Goal: Task Accomplishment & Management: Complete application form

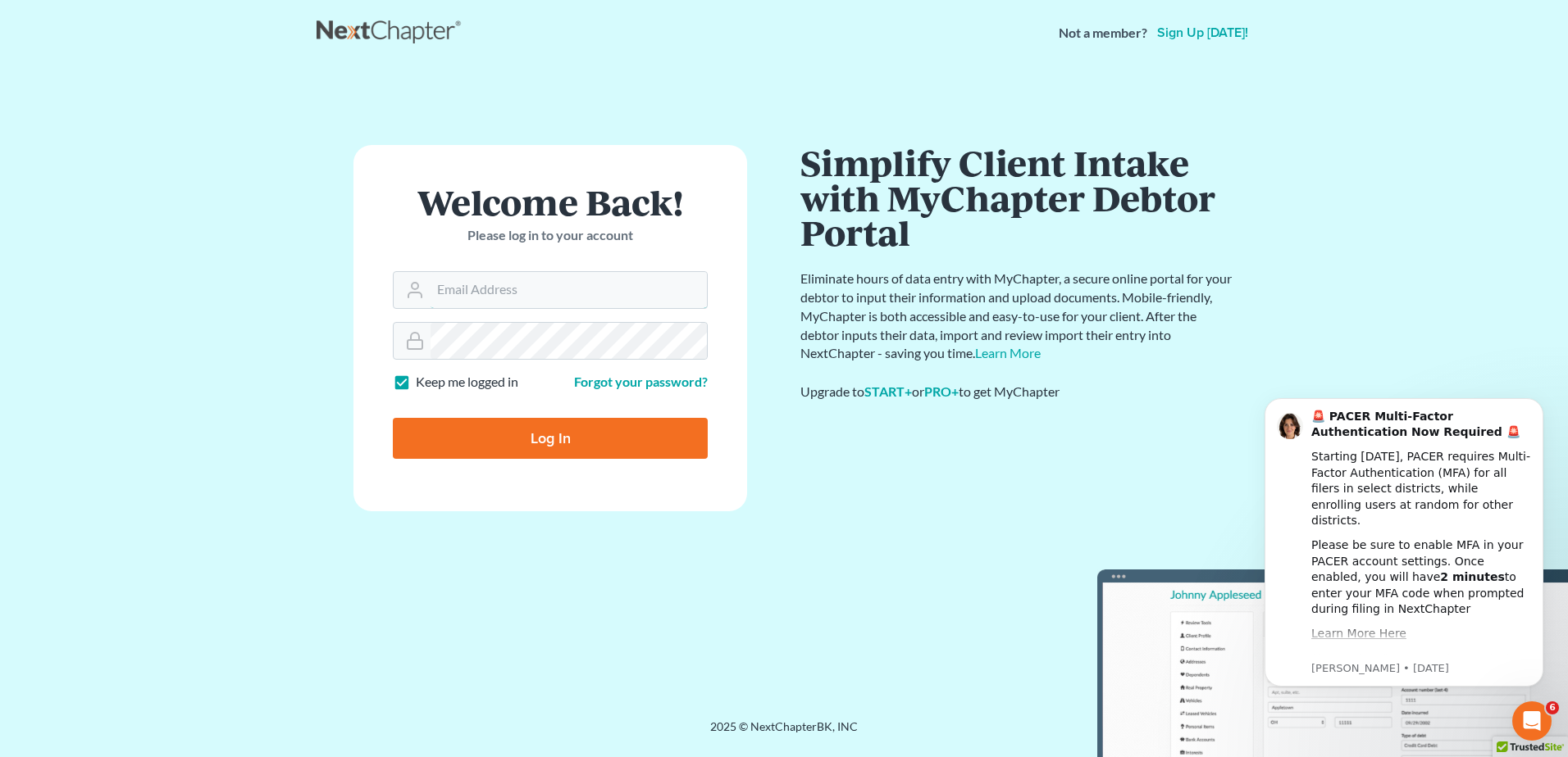
type input "mcastelluzzo@wellerlegalgroup.com"
click at [546, 431] on input "Log In" at bounding box center [550, 438] width 315 height 41
type input "Thinking..."
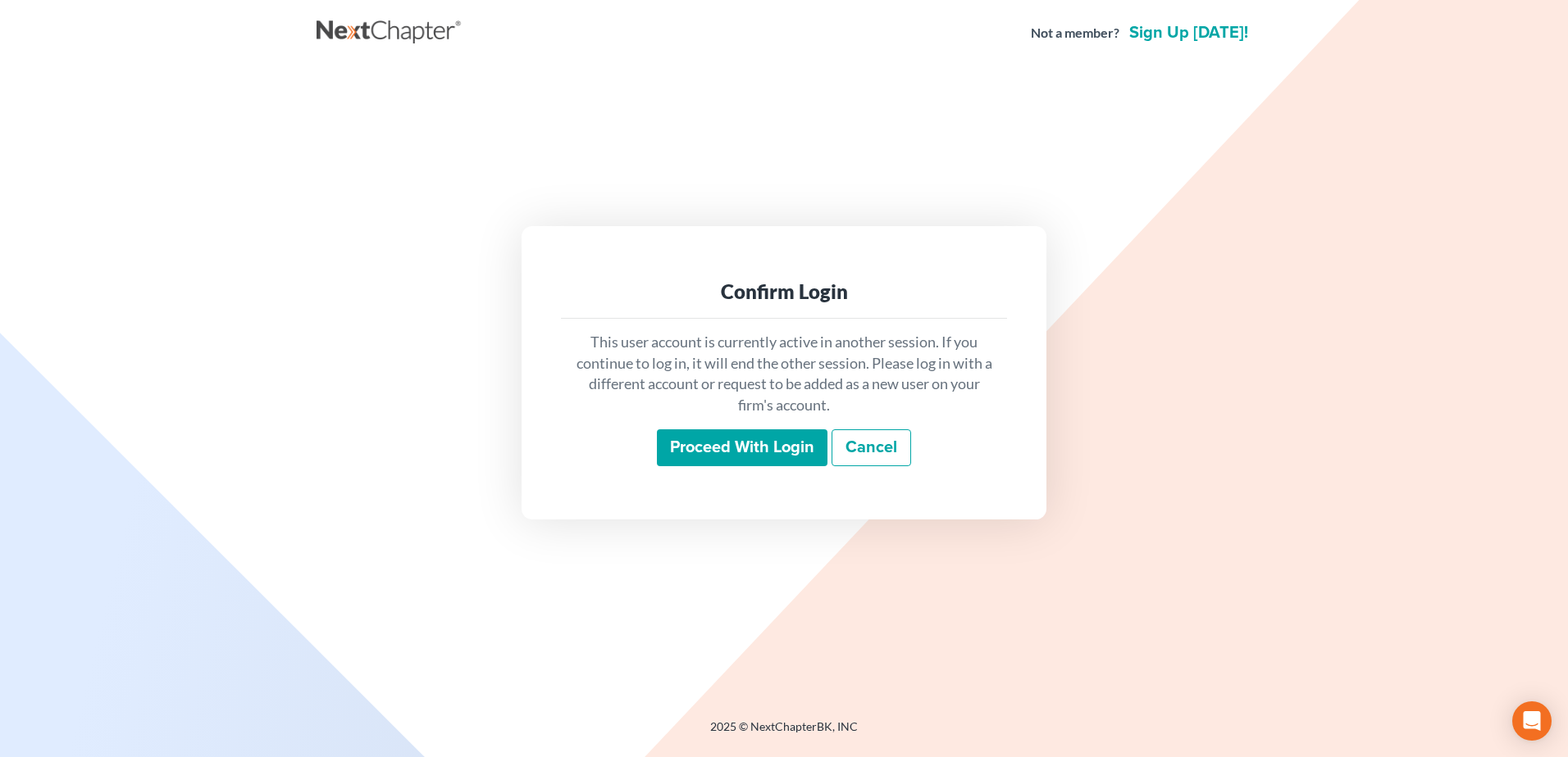
click at [733, 443] on input "Proceed with login" at bounding box center [742, 449] width 170 height 38
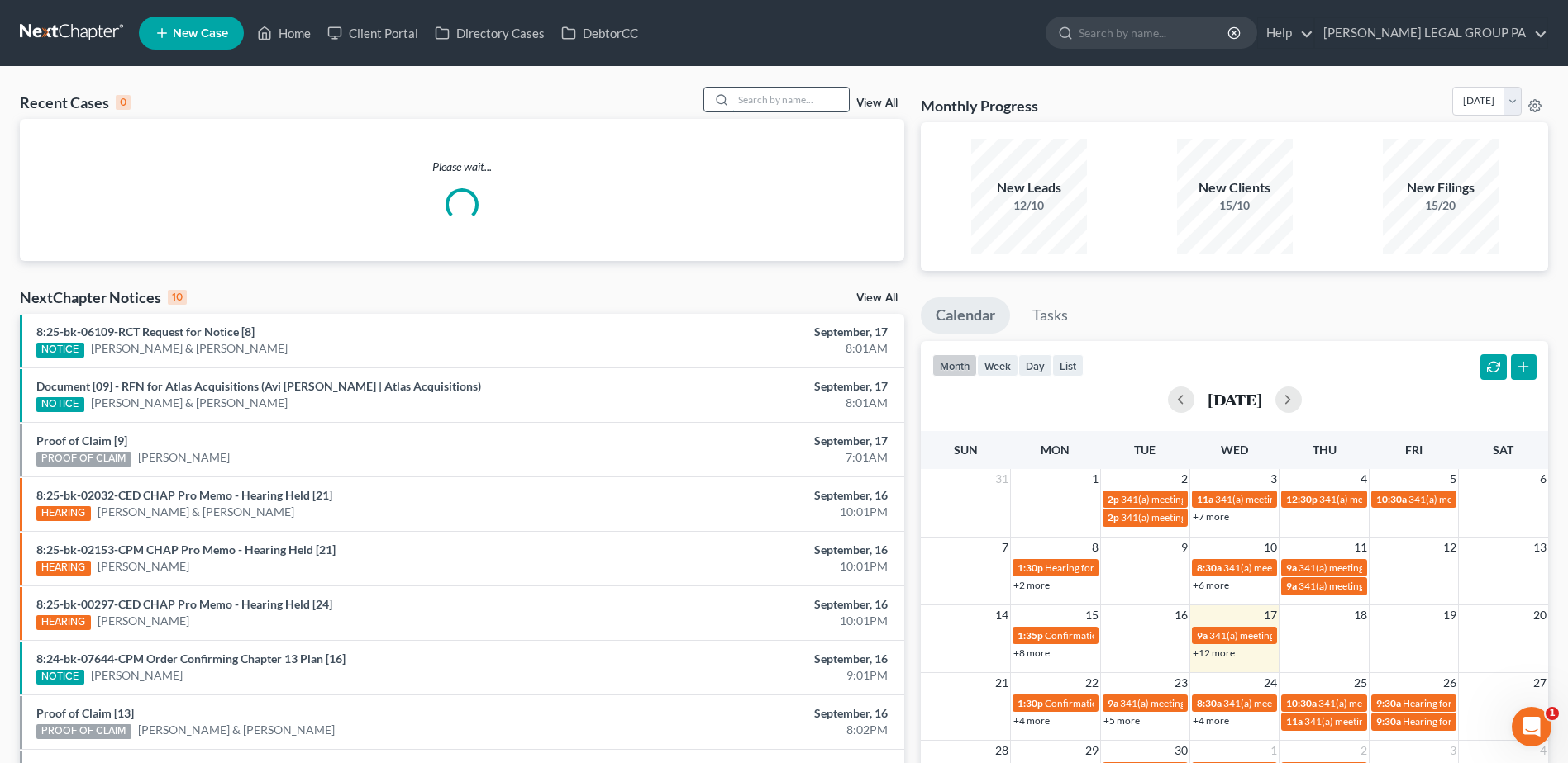
click at [742, 98] on input "search" at bounding box center [790, 99] width 115 height 24
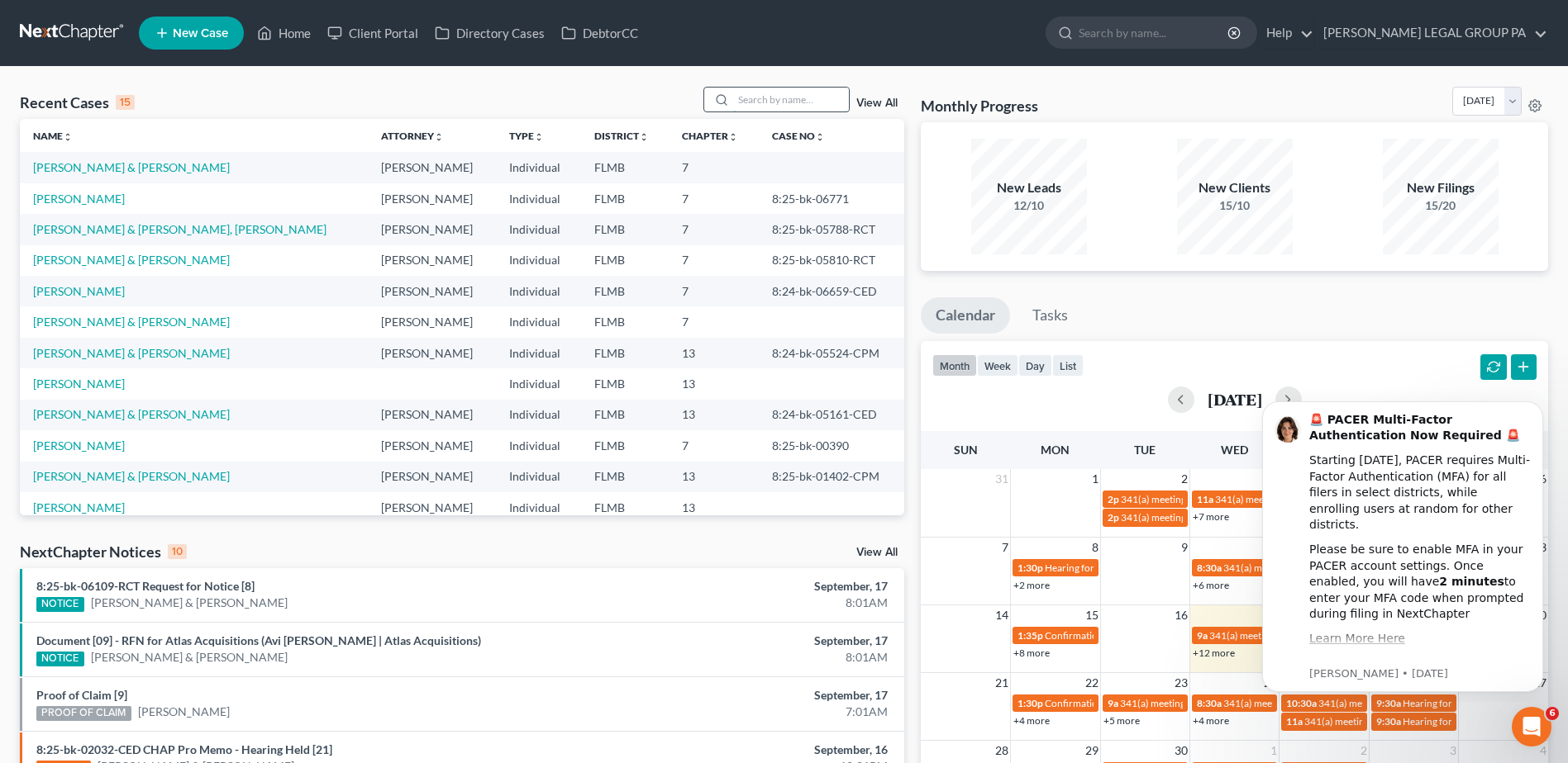
paste input "Getty"
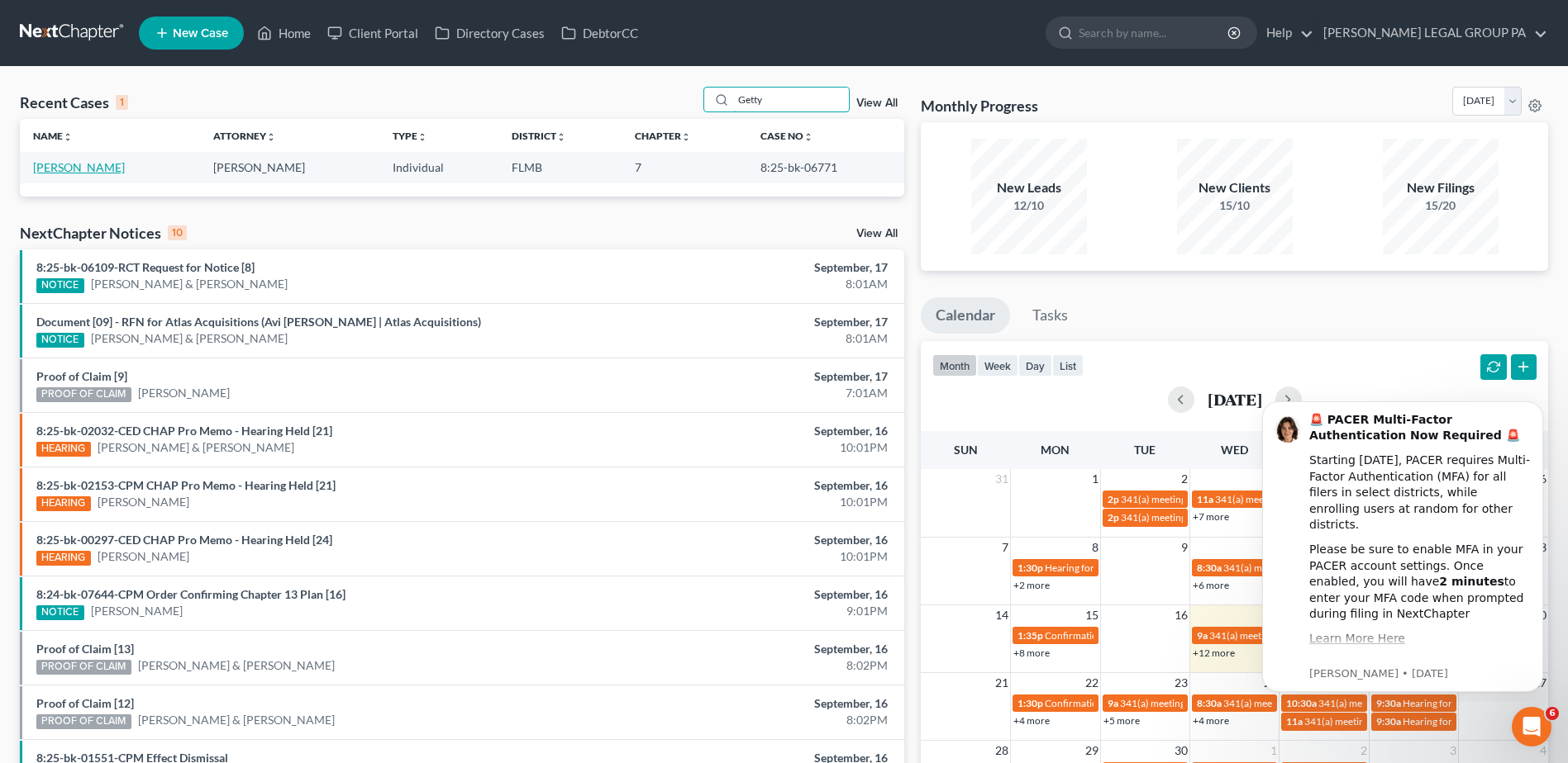
type input "Getty"
click at [55, 168] on link "Getty, Patricia" at bounding box center [78, 166] width 92 height 14
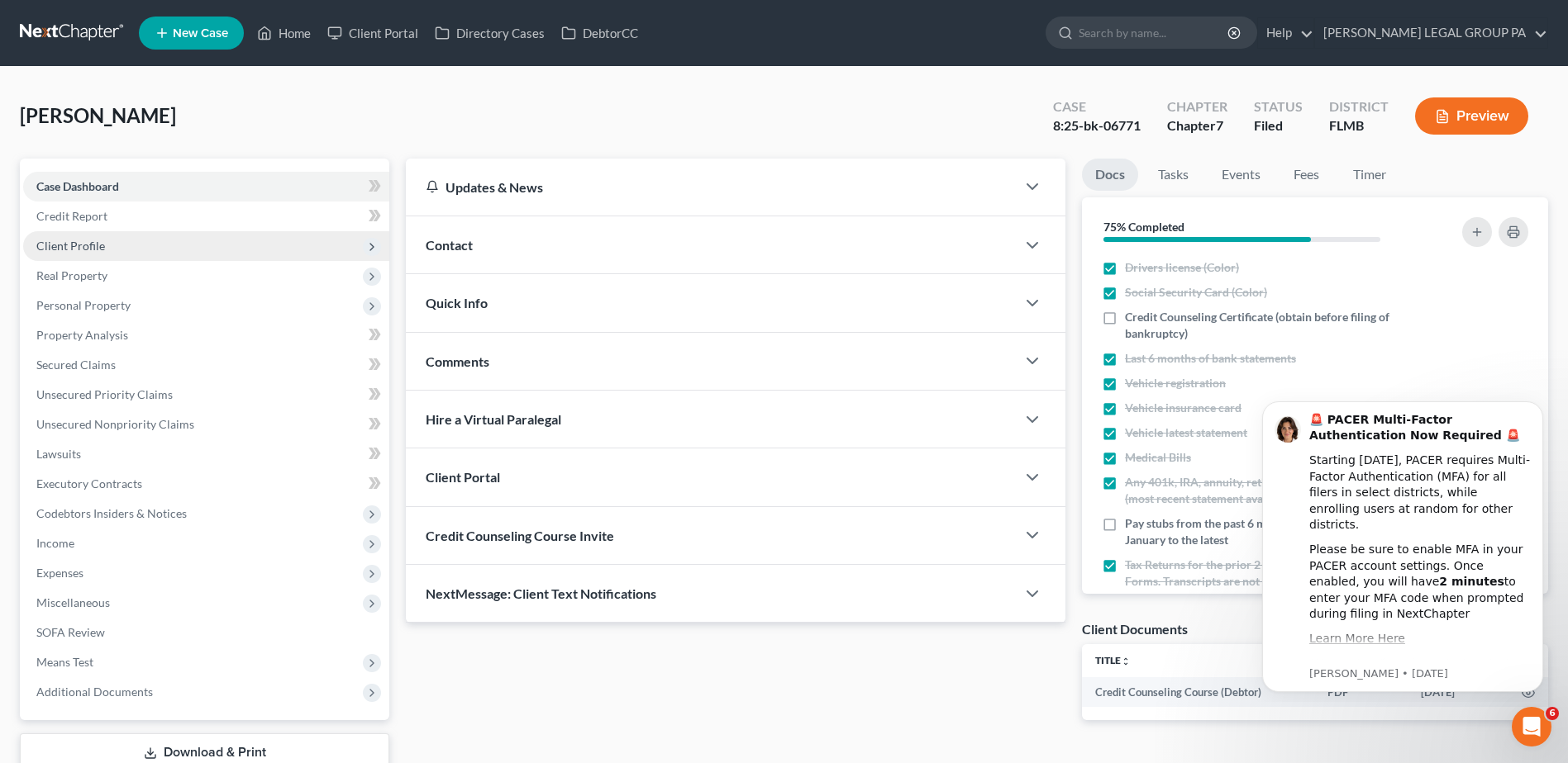
click at [62, 243] on span "Client Profile" at bounding box center [70, 245] width 68 height 14
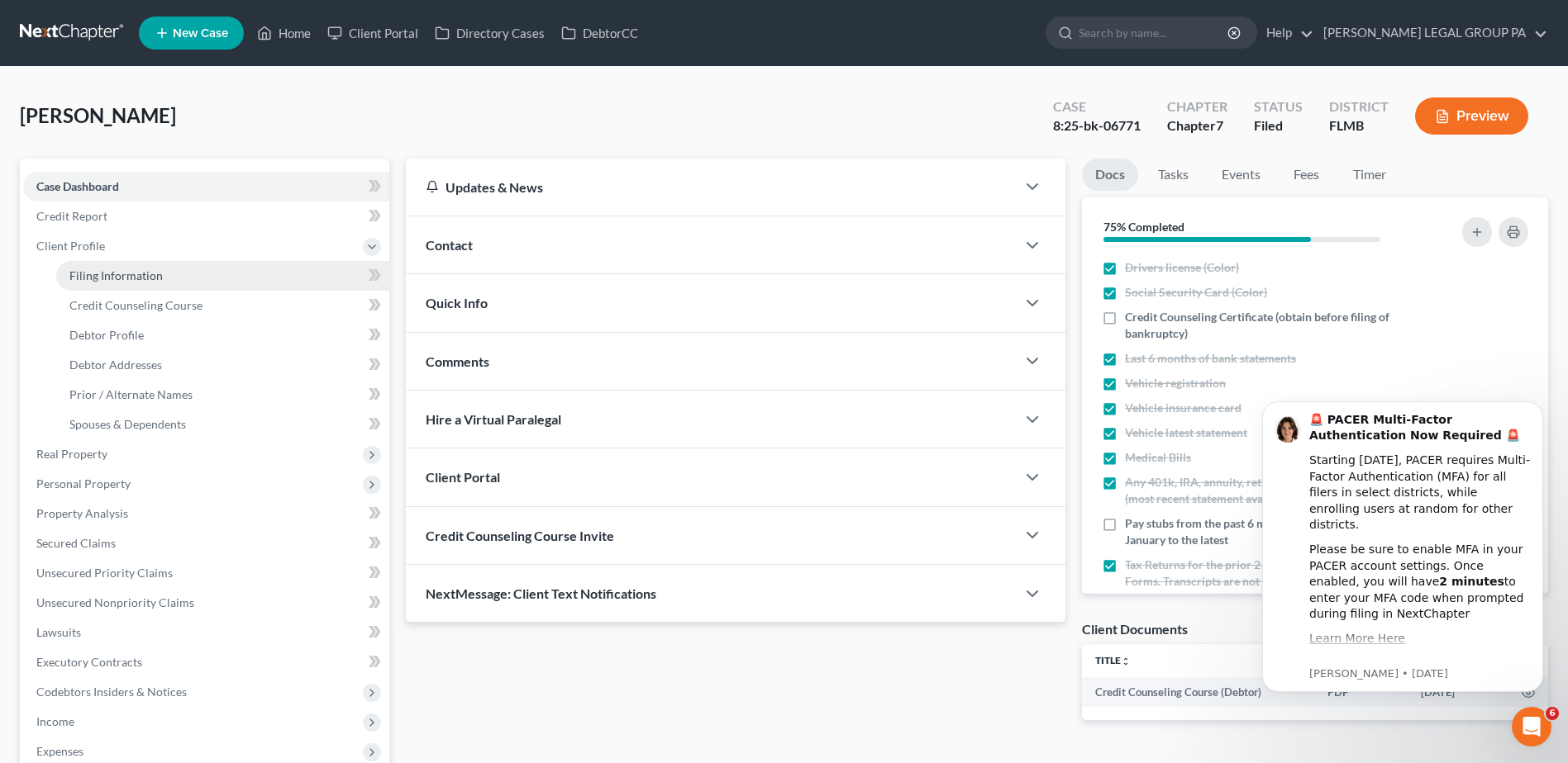
click at [96, 276] on span "Filing Information" at bounding box center [115, 275] width 94 height 14
select select "1"
select select "0"
select select "15"
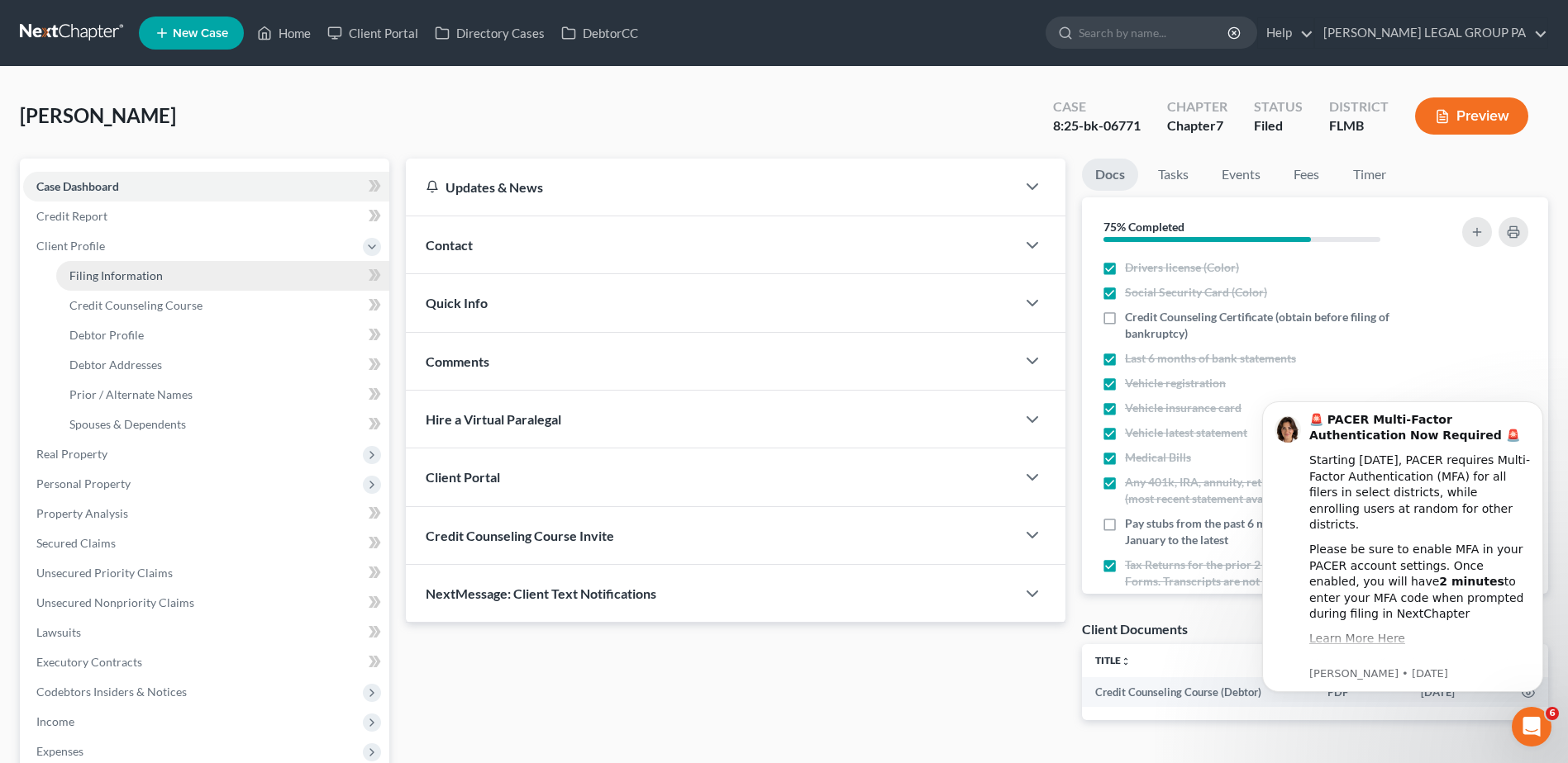
select select "0"
select select "9"
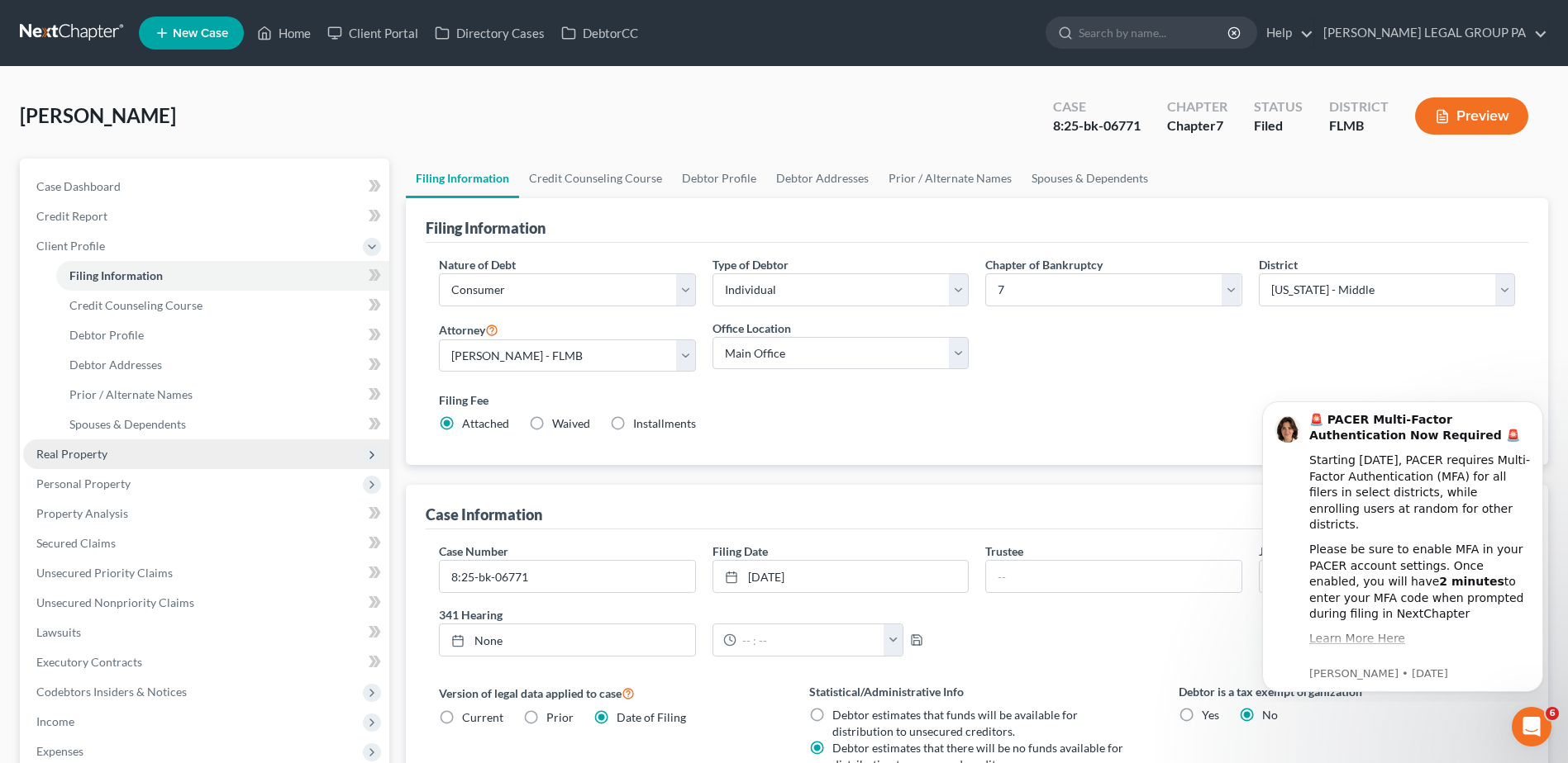
click at [81, 443] on span "Real Property" at bounding box center [205, 454] width 366 height 30
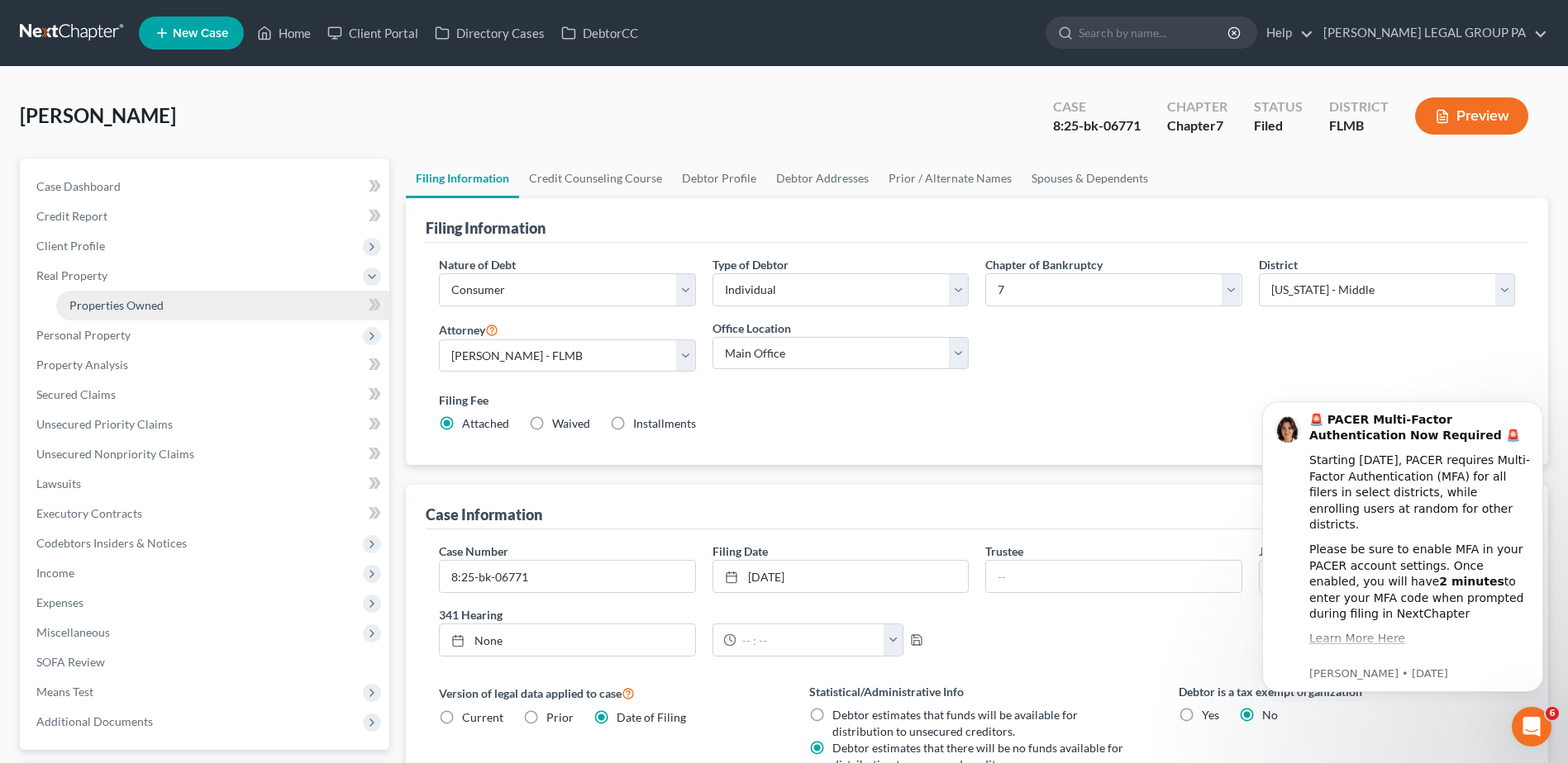
click at [123, 303] on span "Properties Owned" at bounding box center [116, 304] width 94 height 14
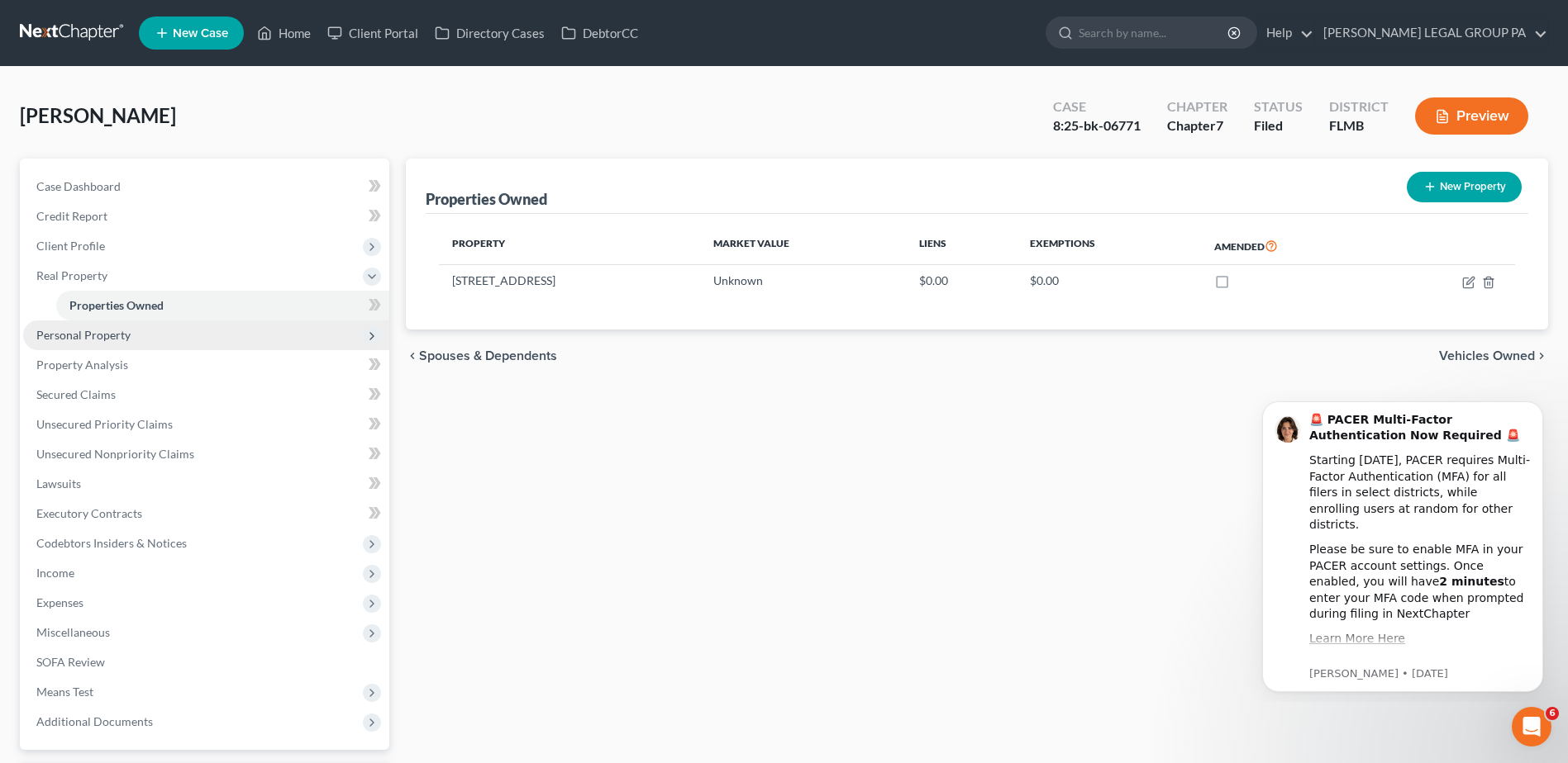
click at [132, 342] on span "Personal Property" at bounding box center [205, 335] width 366 height 30
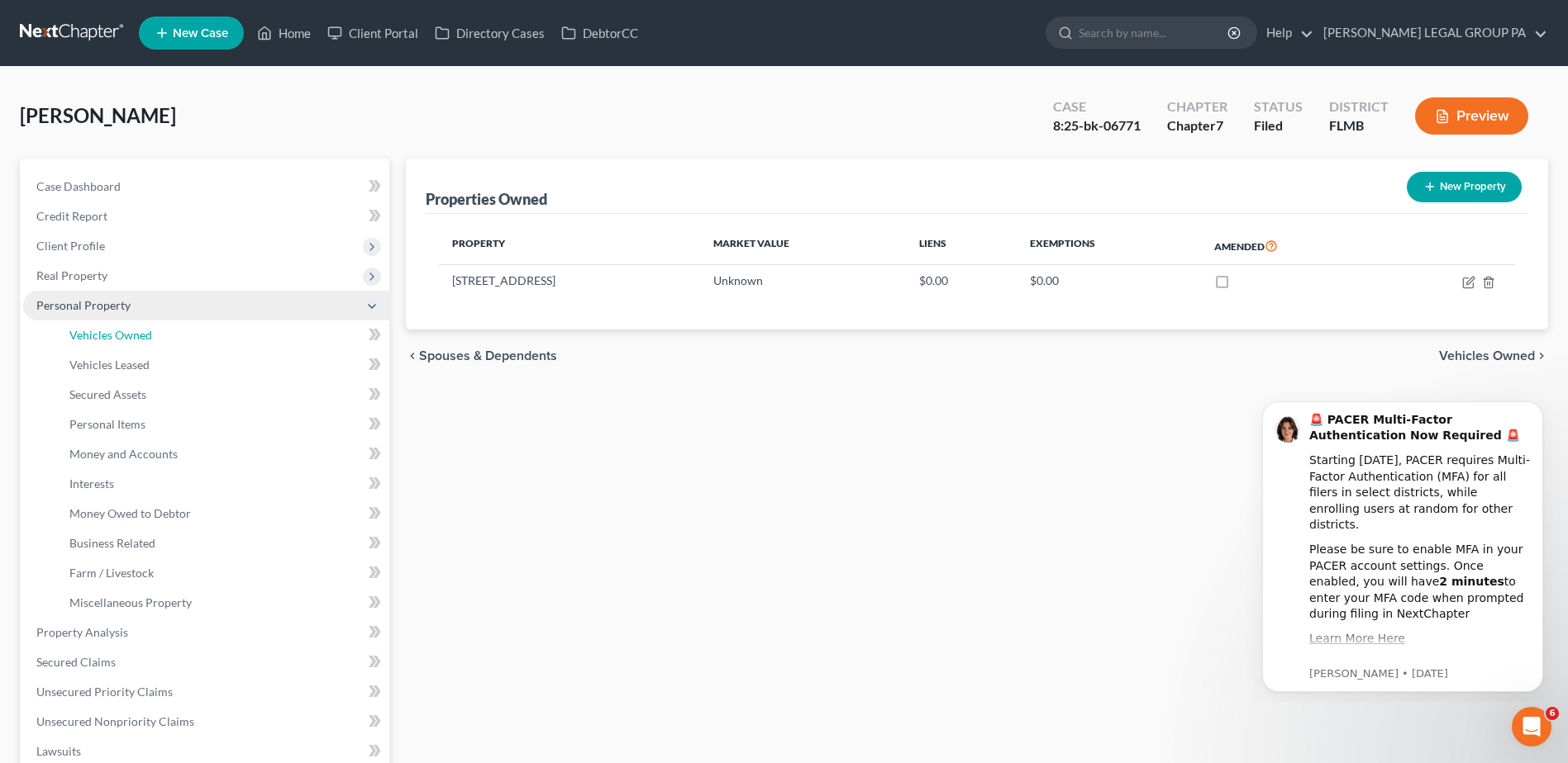
click at [132, 342] on link "Vehicles Owned" at bounding box center [223, 335] width 333 height 30
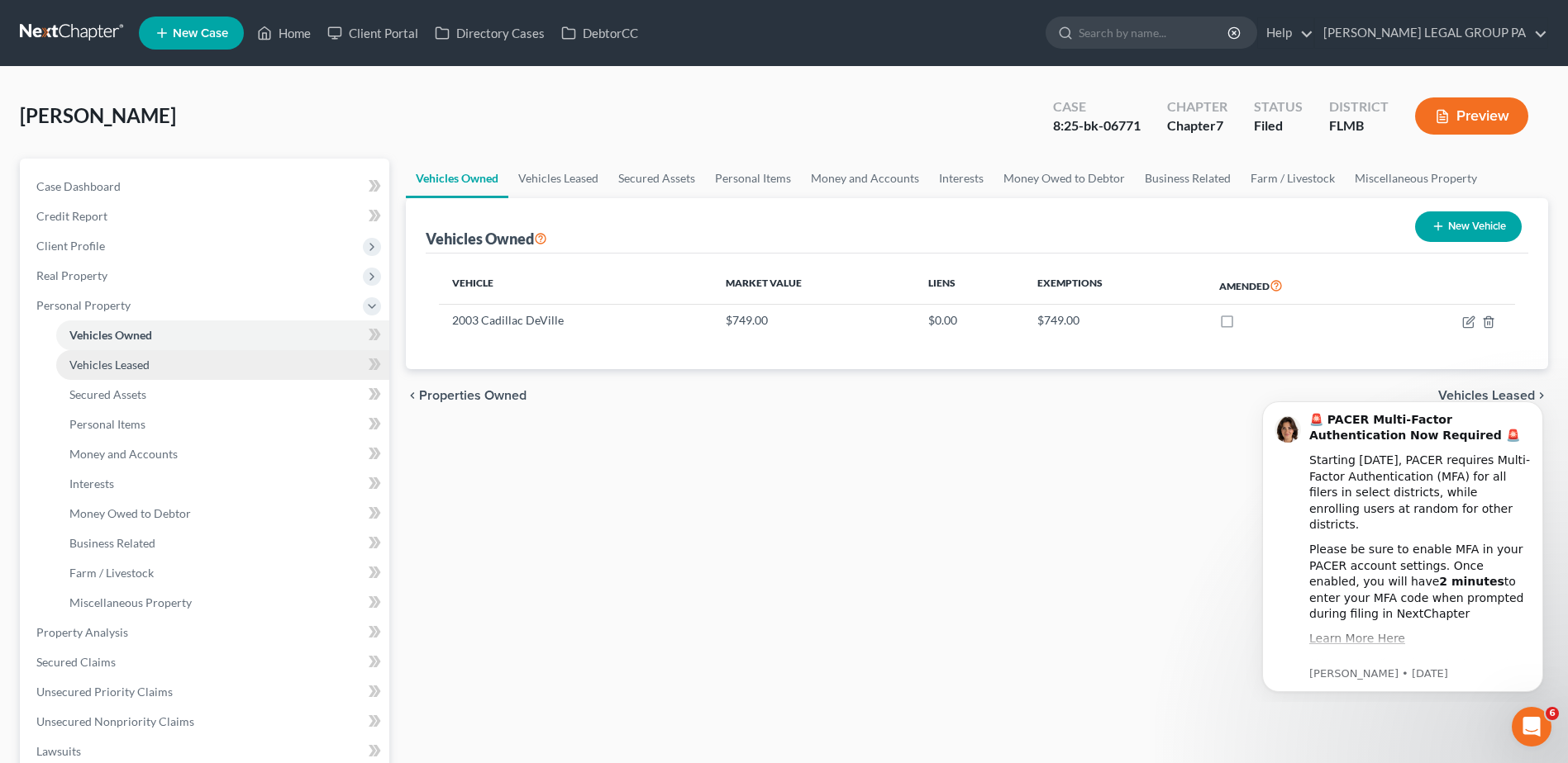
click at [132, 362] on span "Vehicles Leased" at bounding box center [109, 364] width 80 height 14
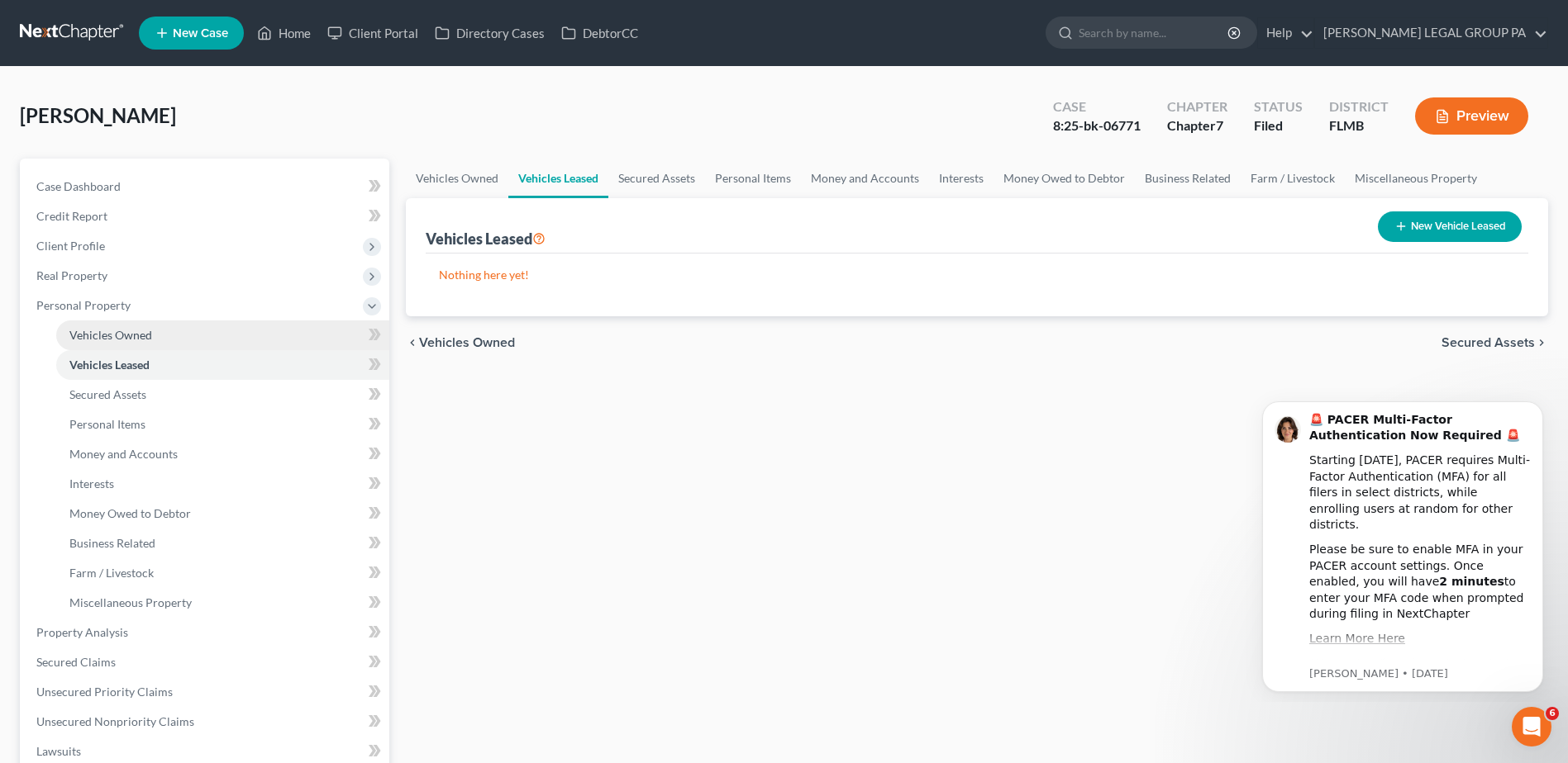
click at [133, 333] on span "Vehicles Owned" at bounding box center [110, 334] width 83 height 14
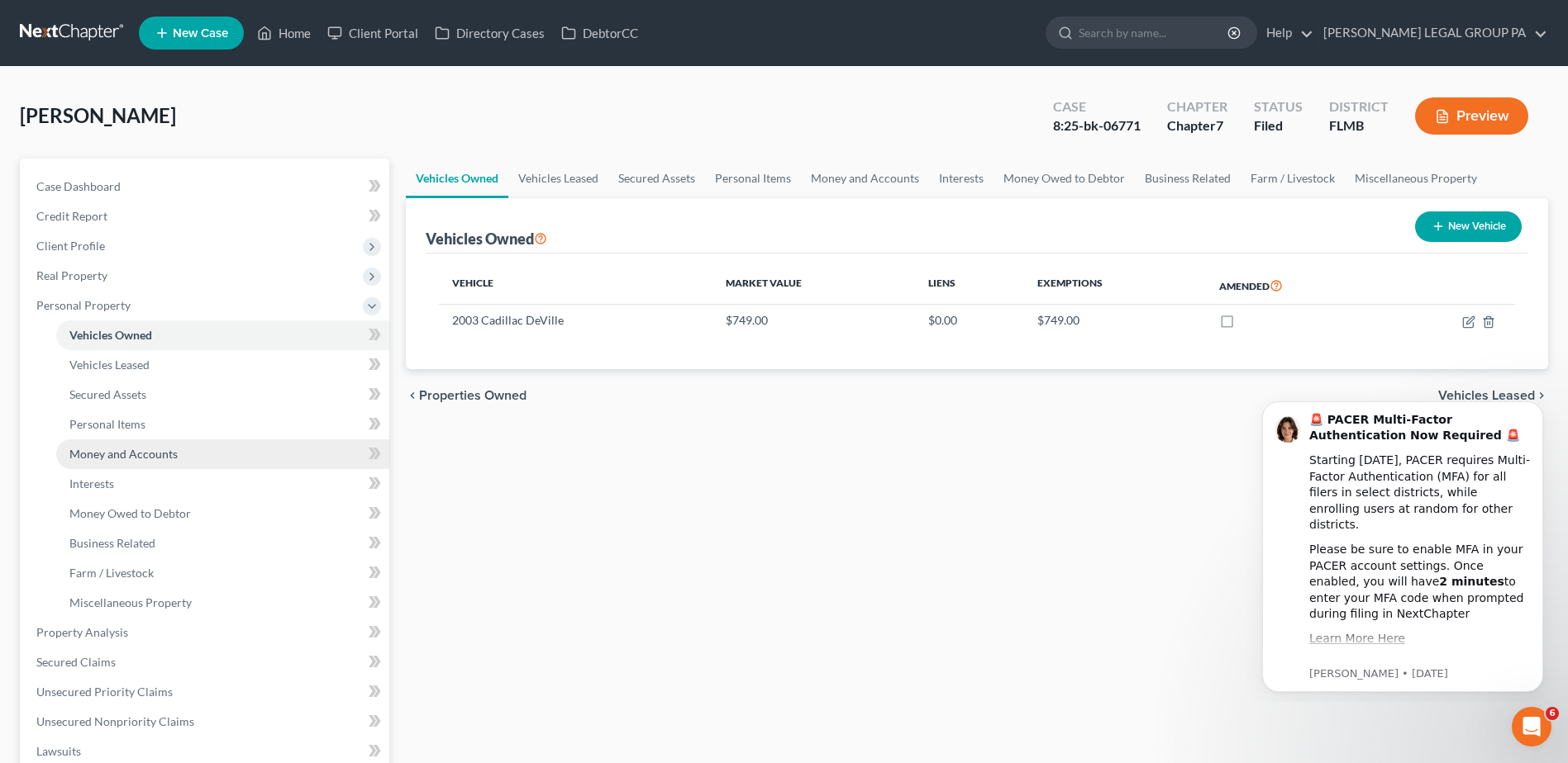
click at [106, 451] on span "Money and Accounts" at bounding box center [123, 453] width 108 height 14
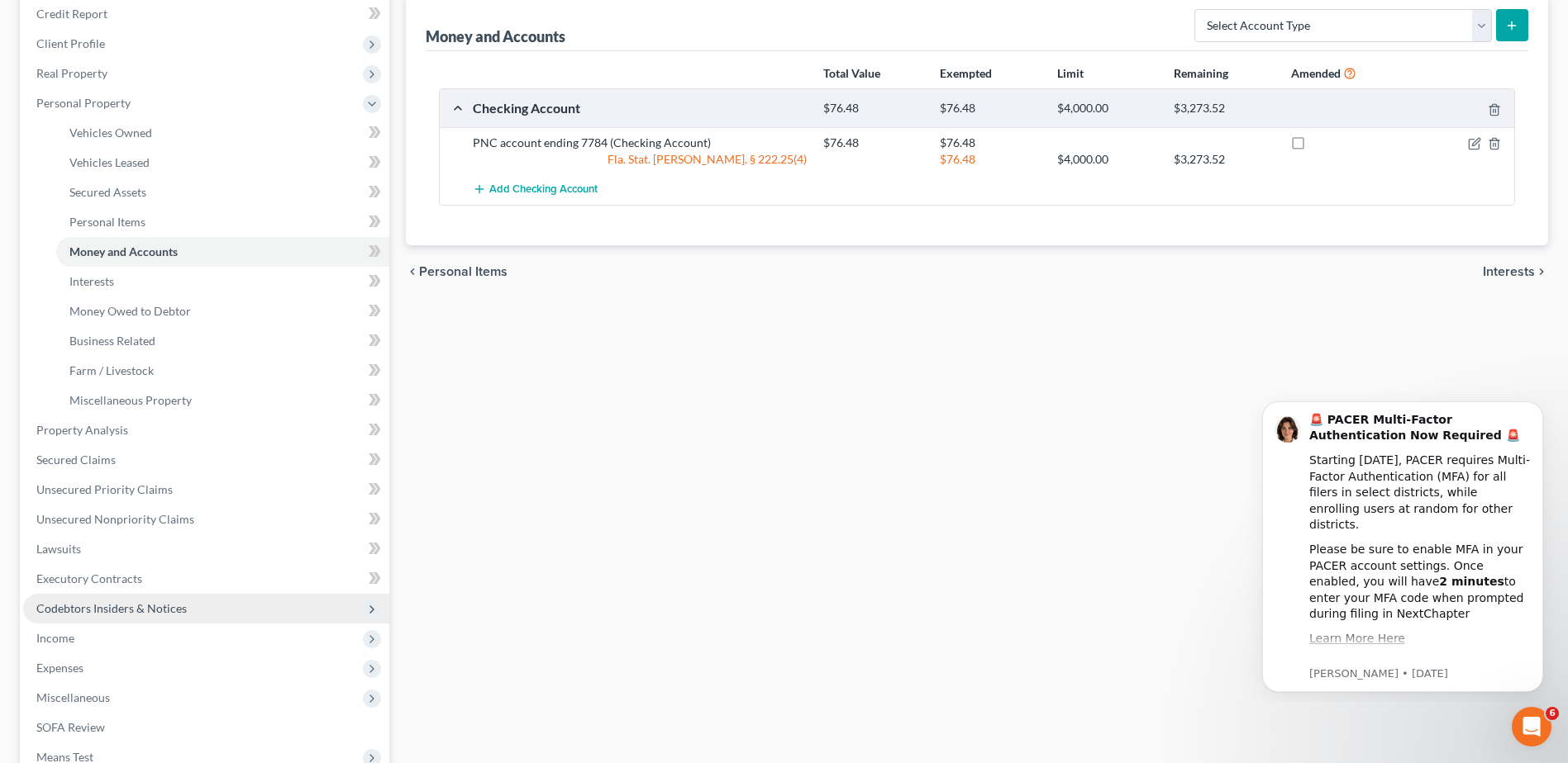
scroll to position [331, 0]
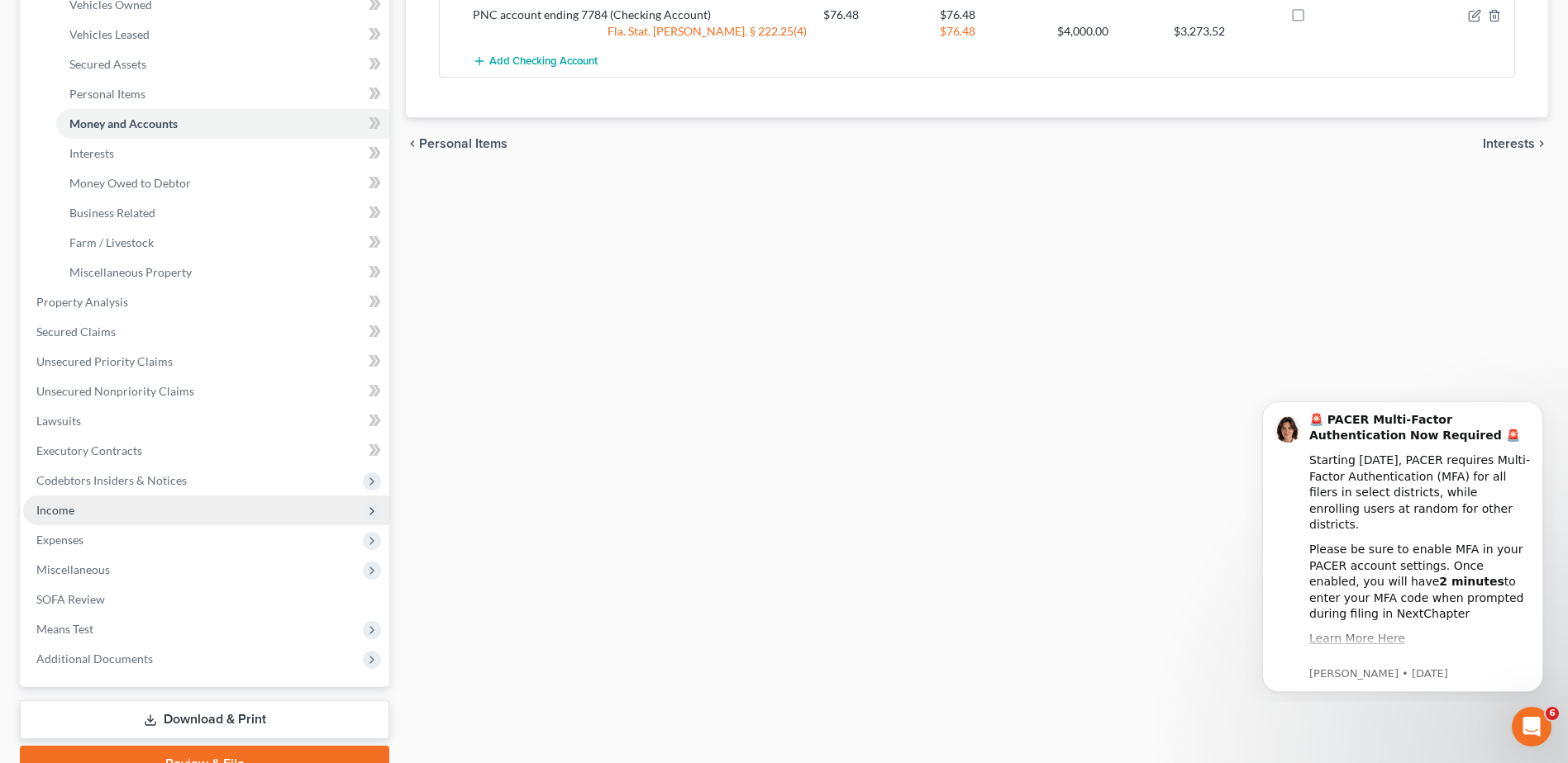
click at [47, 509] on span "Income" at bounding box center [55, 510] width 38 height 14
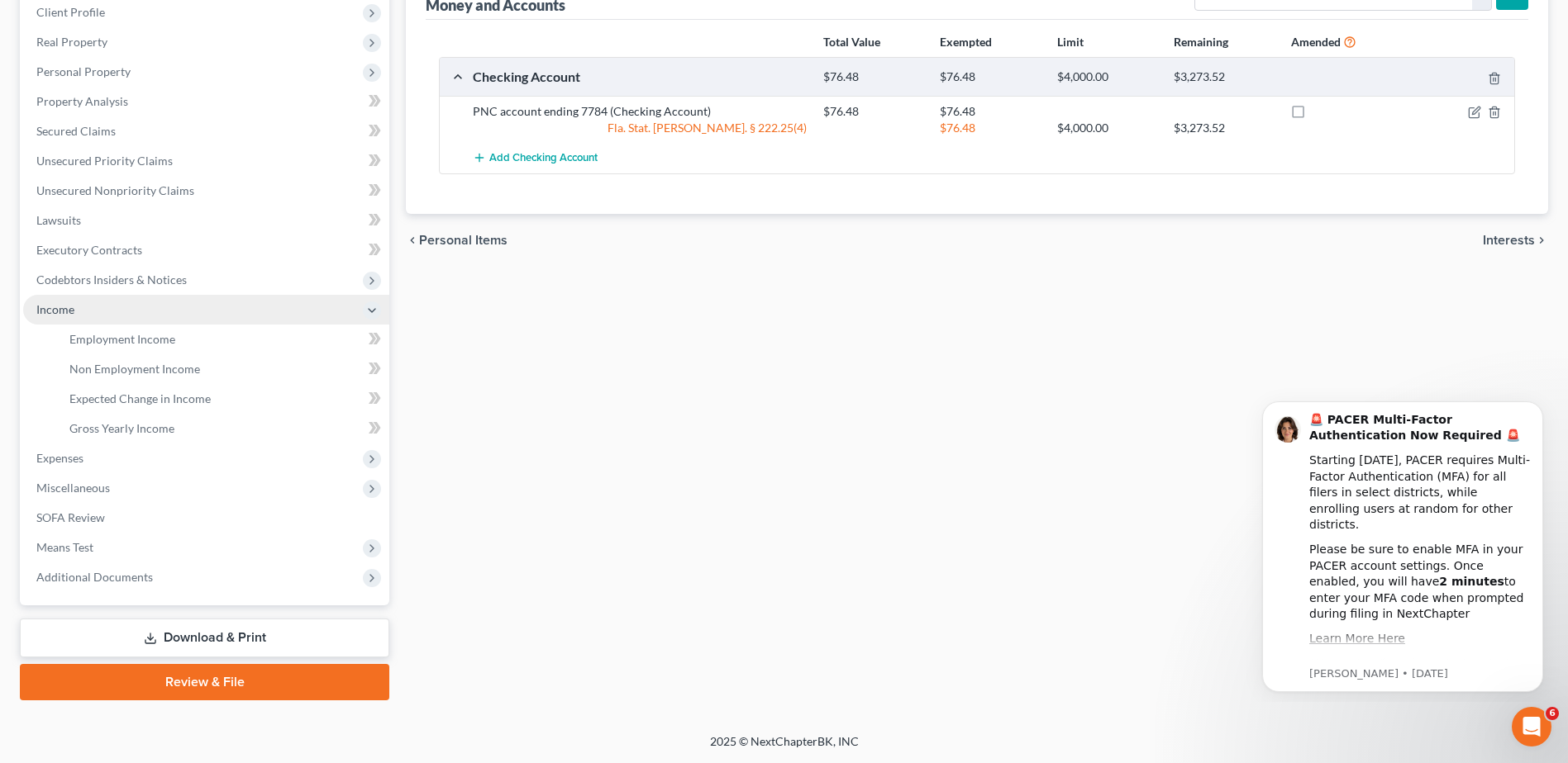
scroll to position [233, 0]
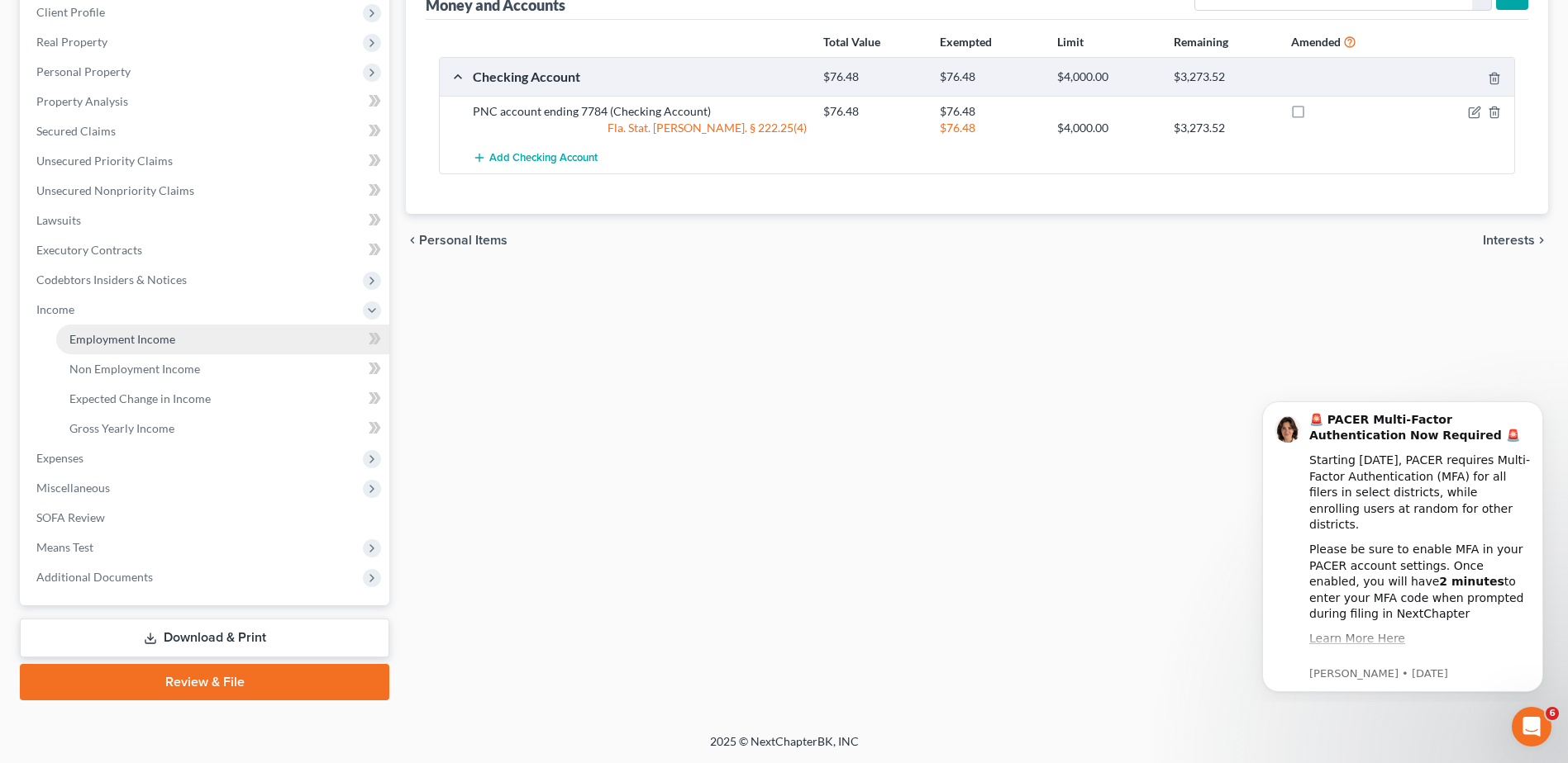
click at [116, 342] on span "Employment Income" at bounding box center [122, 339] width 105 height 14
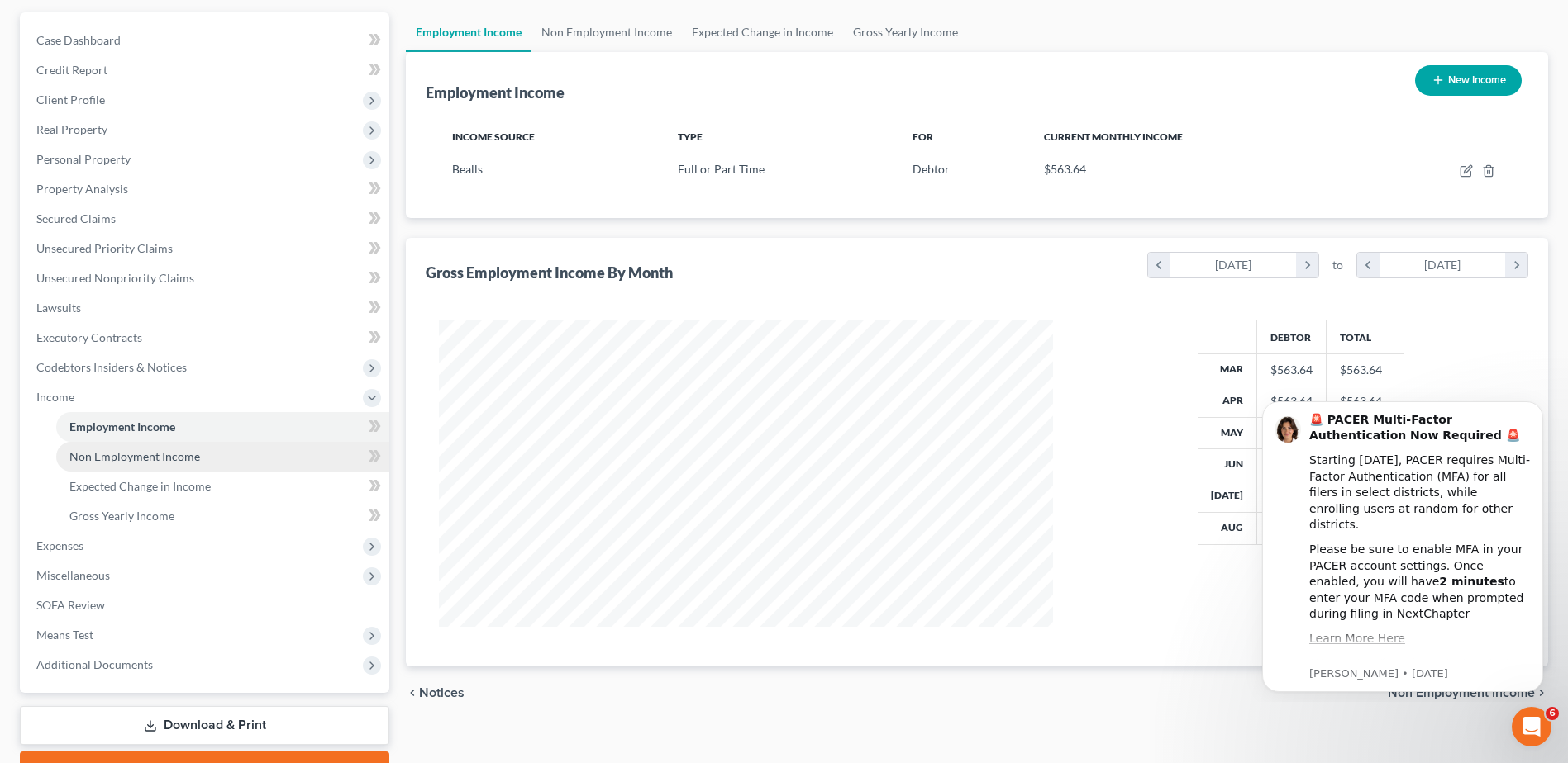
scroll to position [165, 0]
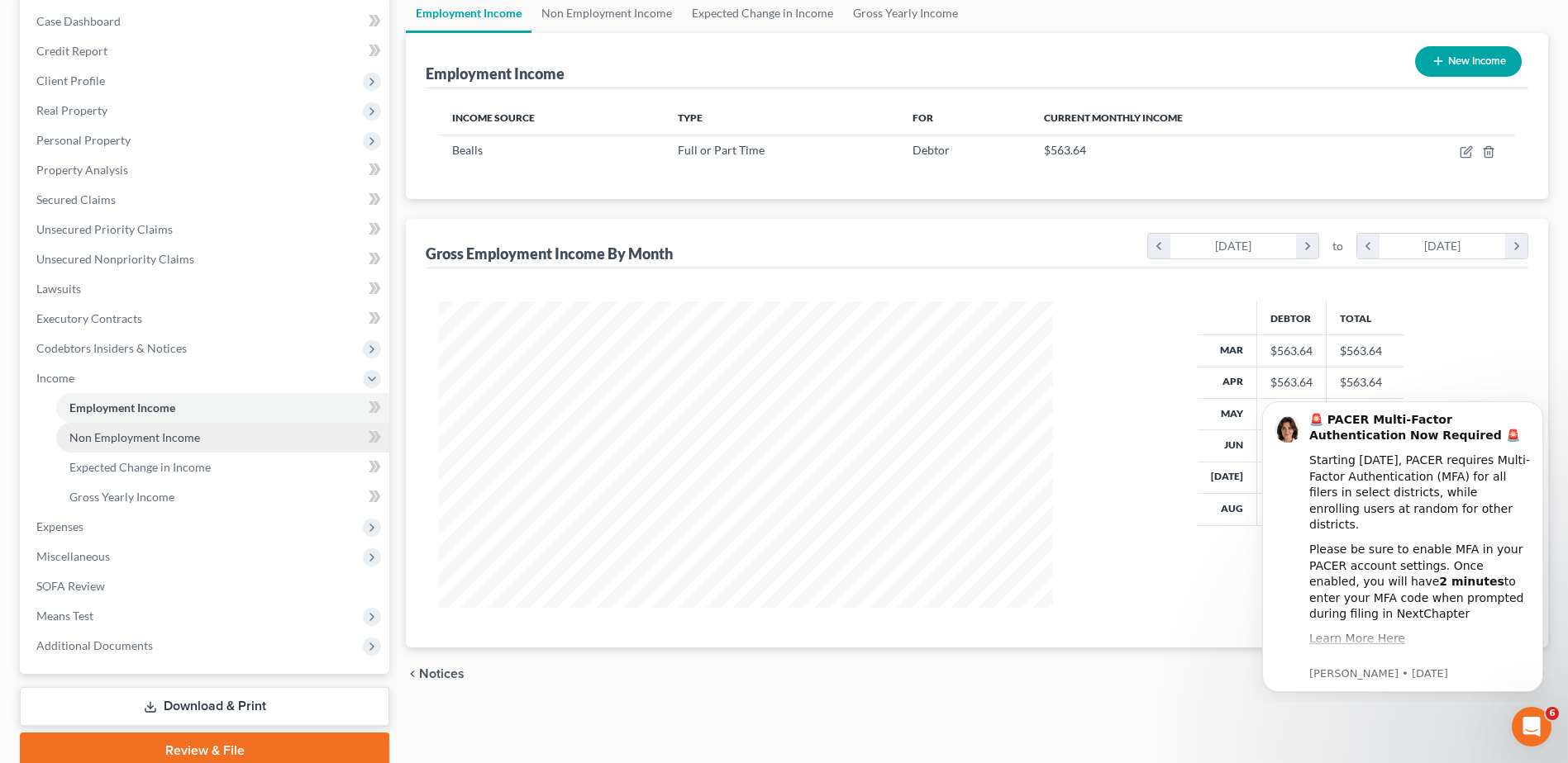
click at [119, 434] on span "Non Employment Income" at bounding box center [134, 437] width 131 height 14
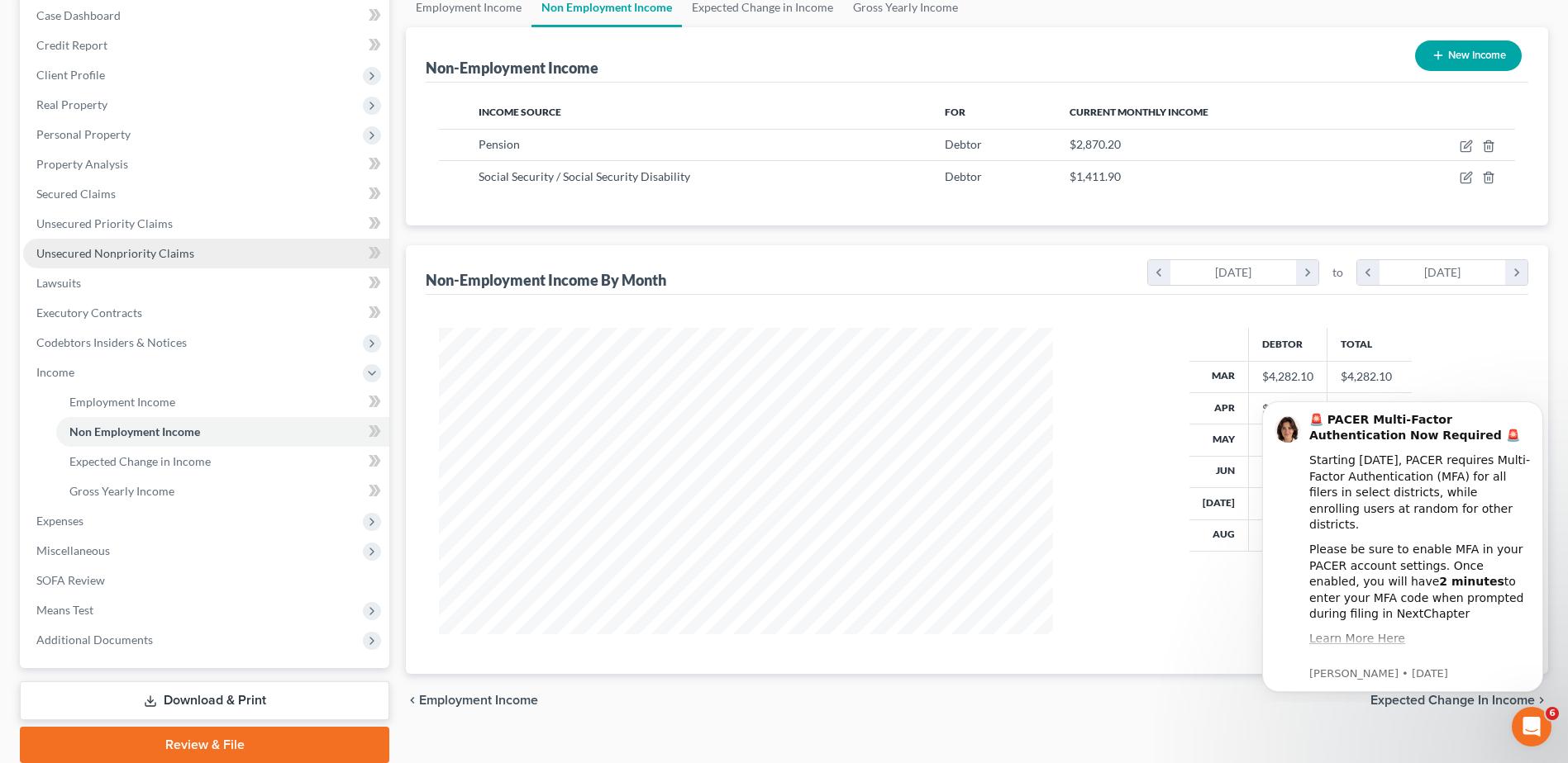
scroll to position [233, 0]
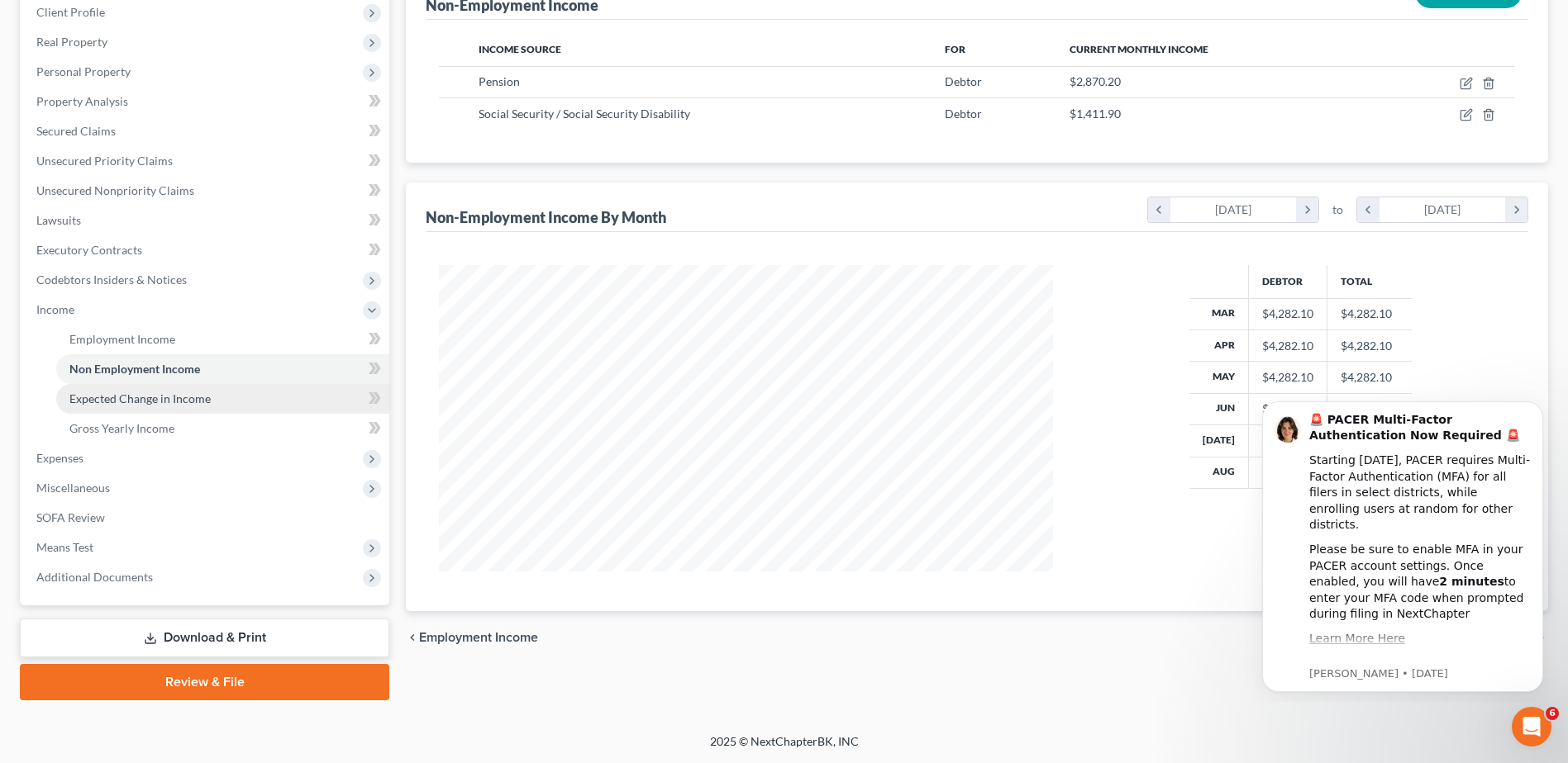
click at [121, 398] on span "Expected Change in Income" at bounding box center [140, 398] width 142 height 14
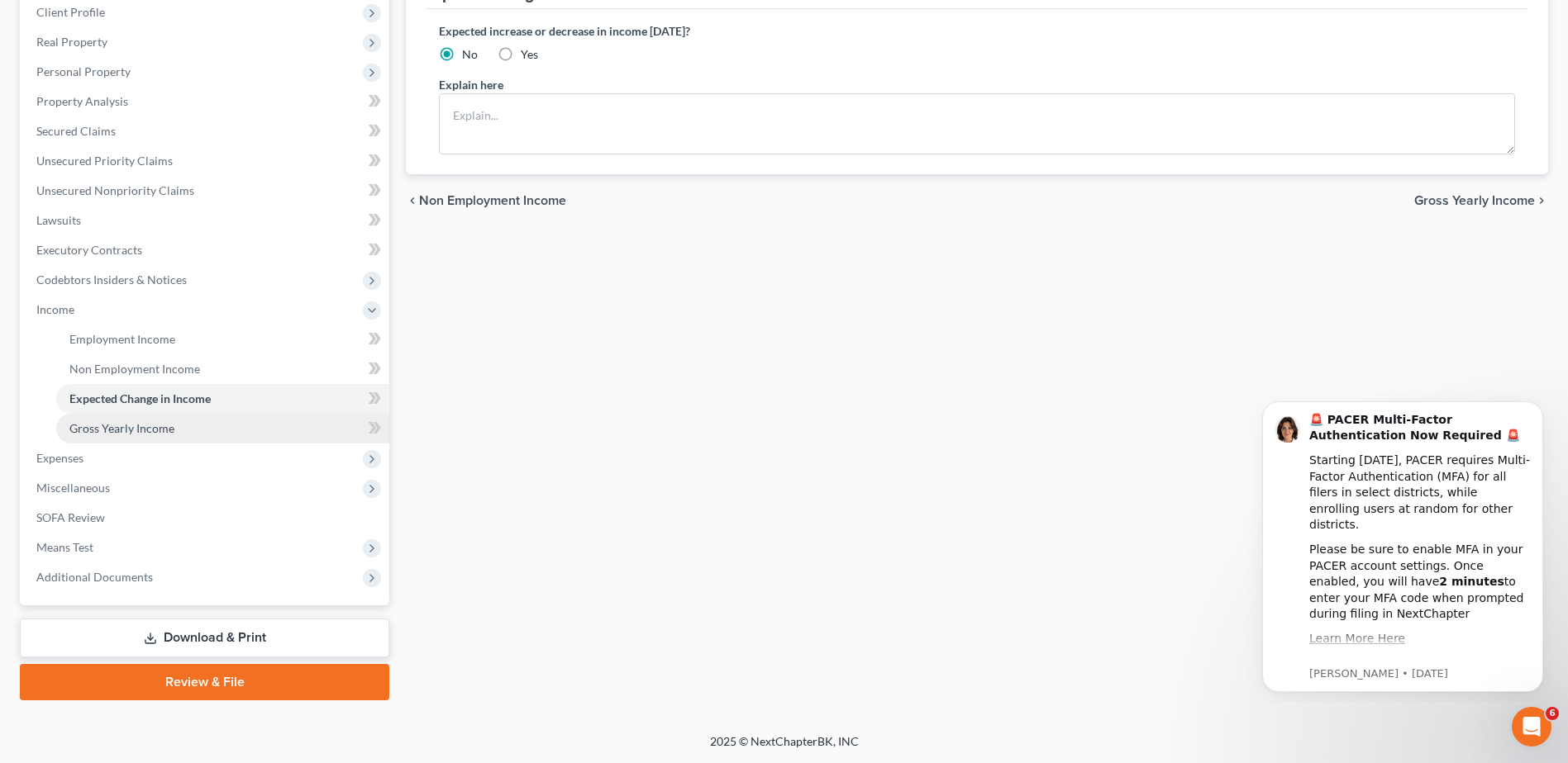
click at [134, 431] on span "Gross Yearly Income" at bounding box center [122, 428] width 105 height 14
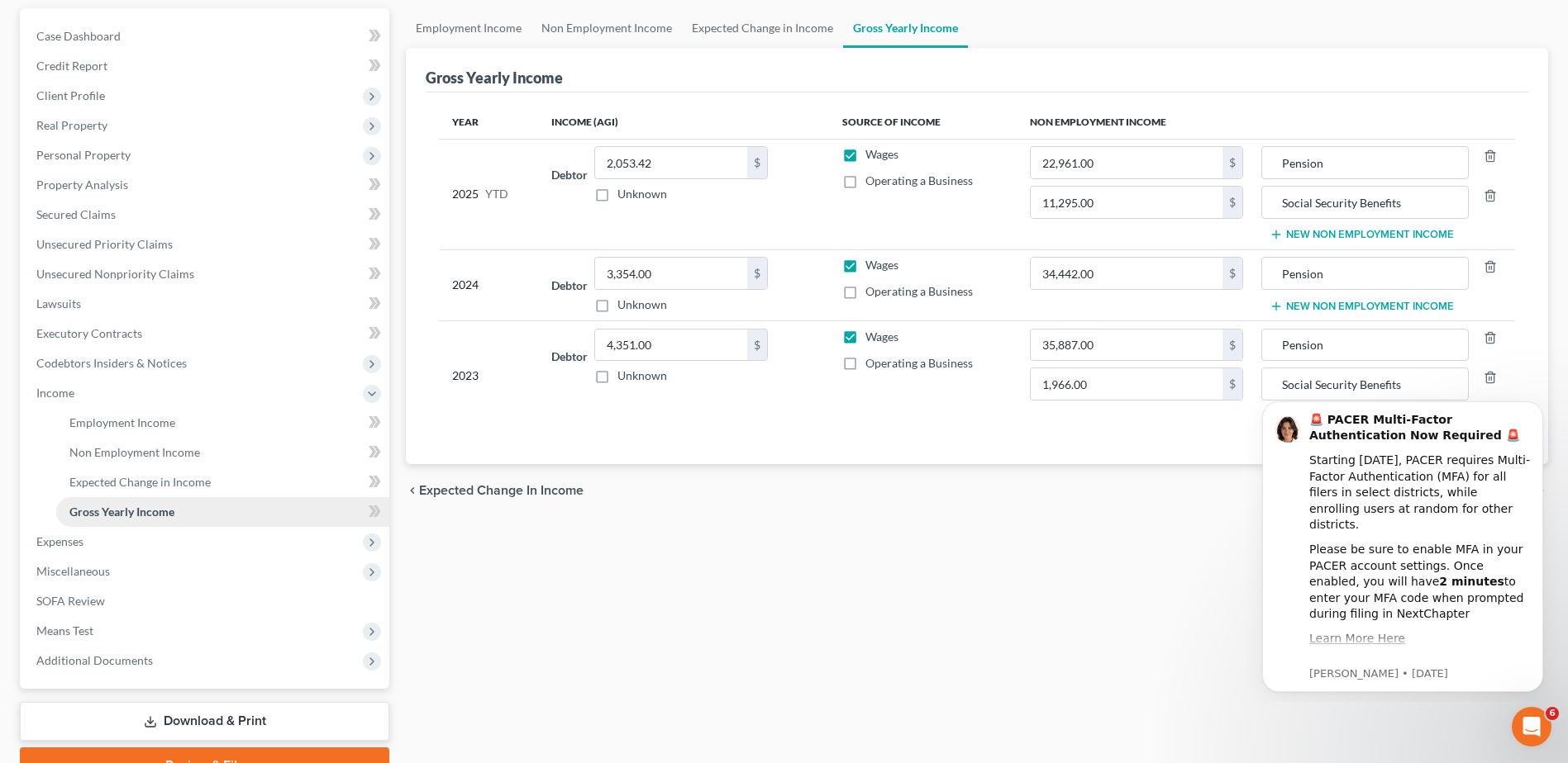
scroll to position [5, 0]
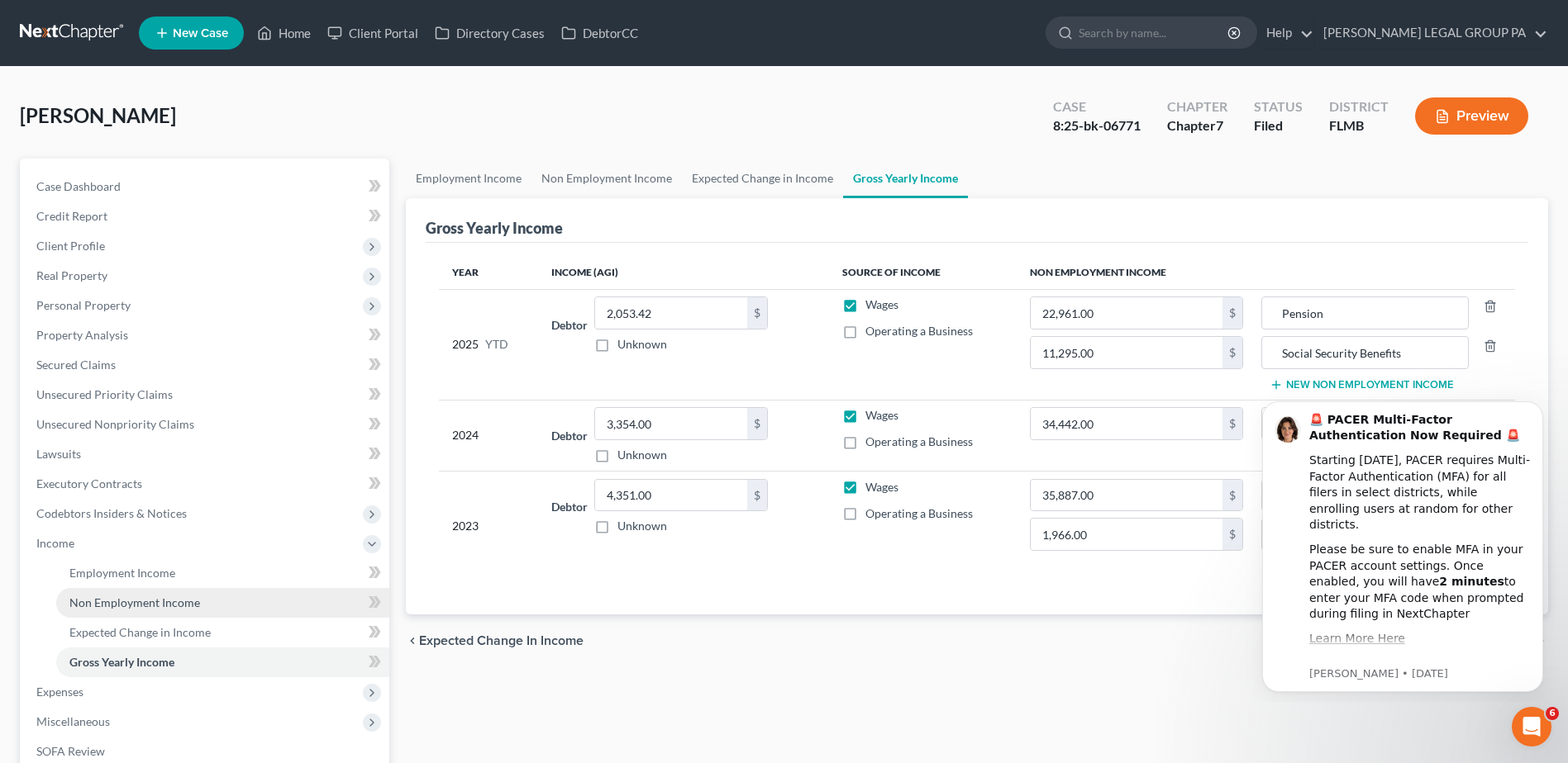
click at [143, 605] on span "Non Employment Income" at bounding box center [134, 602] width 131 height 14
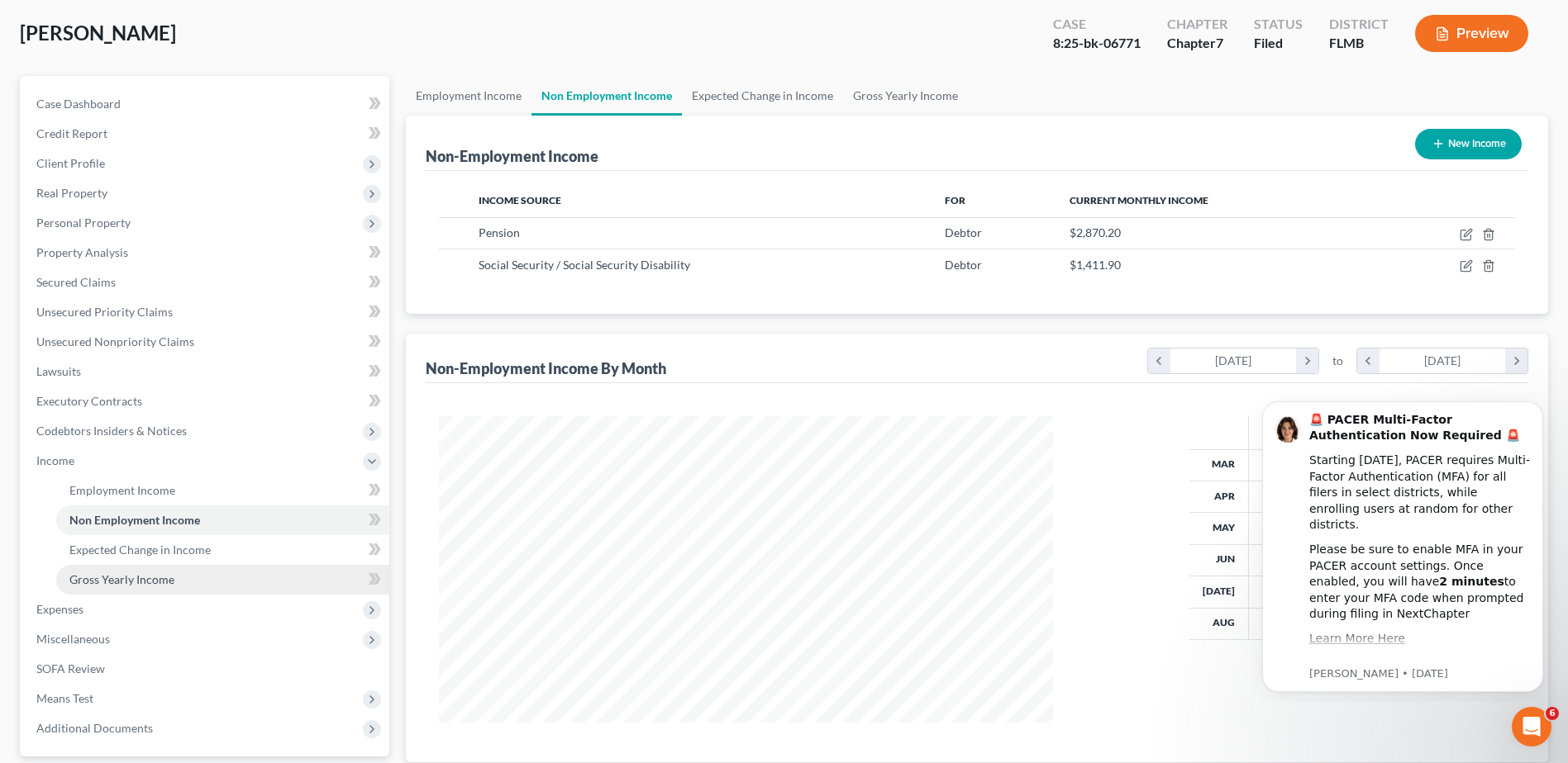
scroll to position [306, 646]
click at [1189, 685] on div "Debtor Total Mar $4,282.10 $4,282.10 Apr $4,282.10 $4,282.10 May $4,282.10 $4,2…" at bounding box center [1300, 569] width 461 height 306
click at [1278, 673] on div "🚨 PACER Multi-Factor Authentication Now Required 🚨 Starting August 1st, 2025, P…" at bounding box center [1403, 547] width 256 height 270
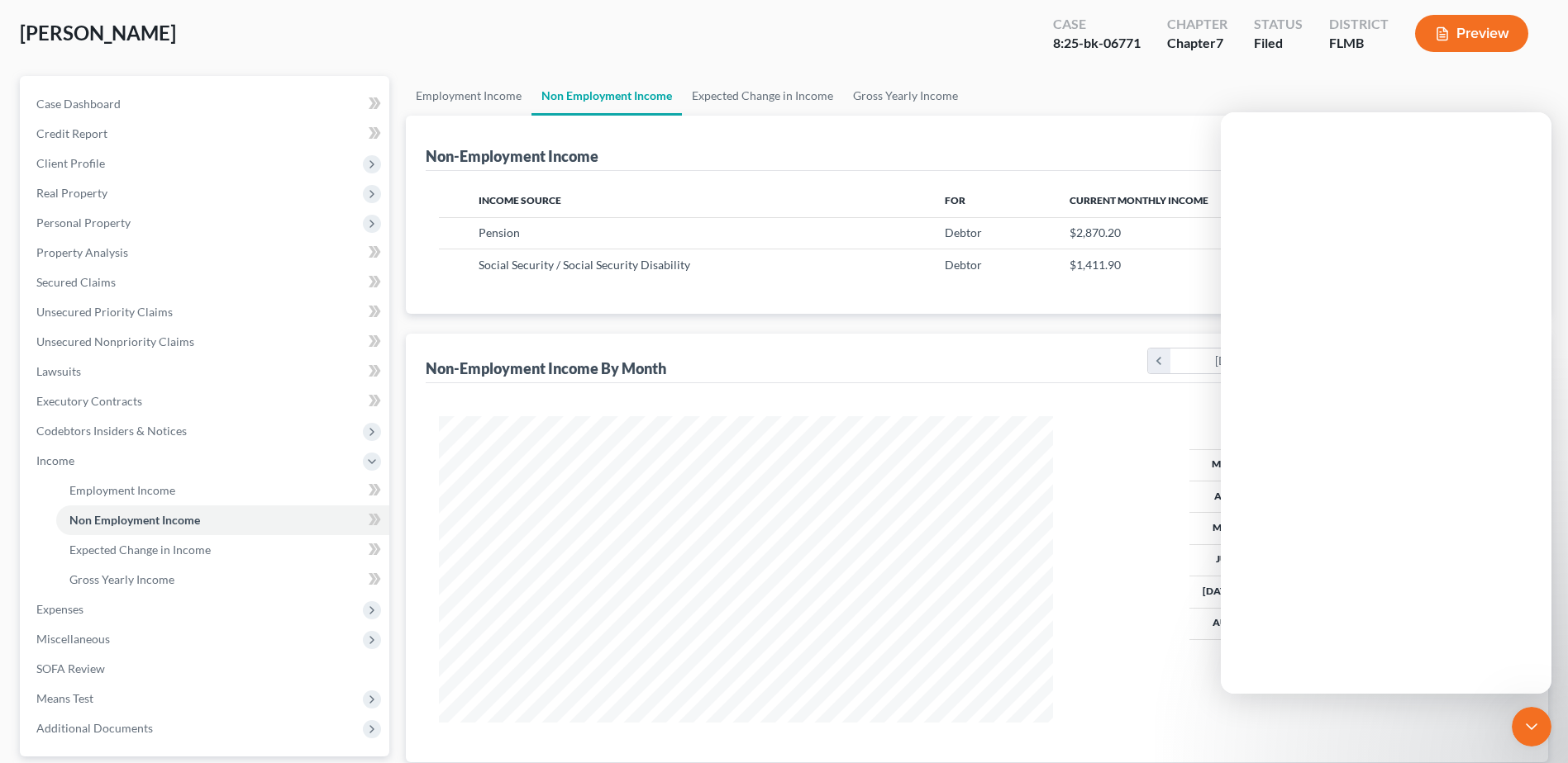
scroll to position [0, 0]
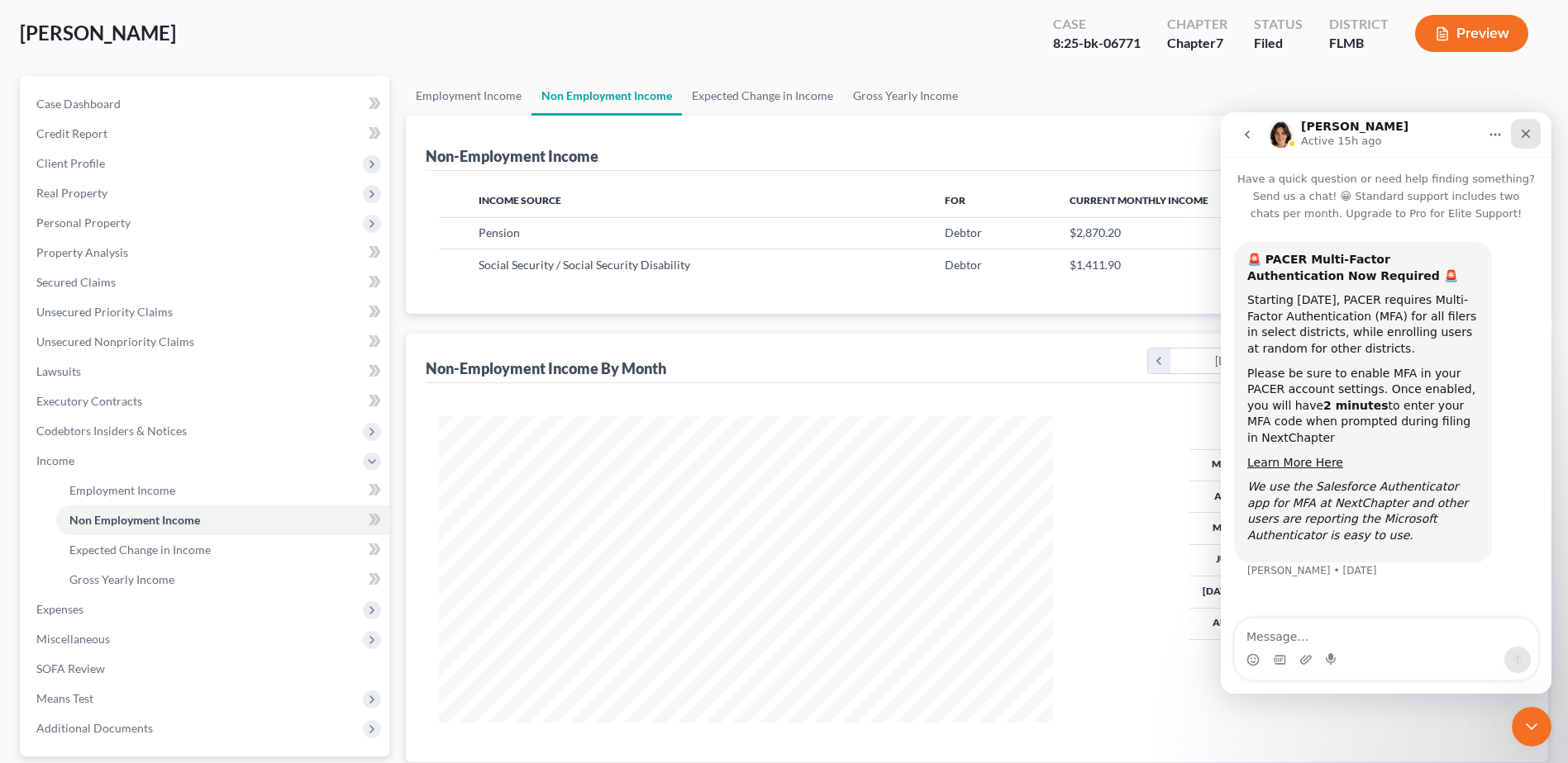
click at [1523, 132] on icon "Close" at bounding box center [1526, 134] width 9 height 9
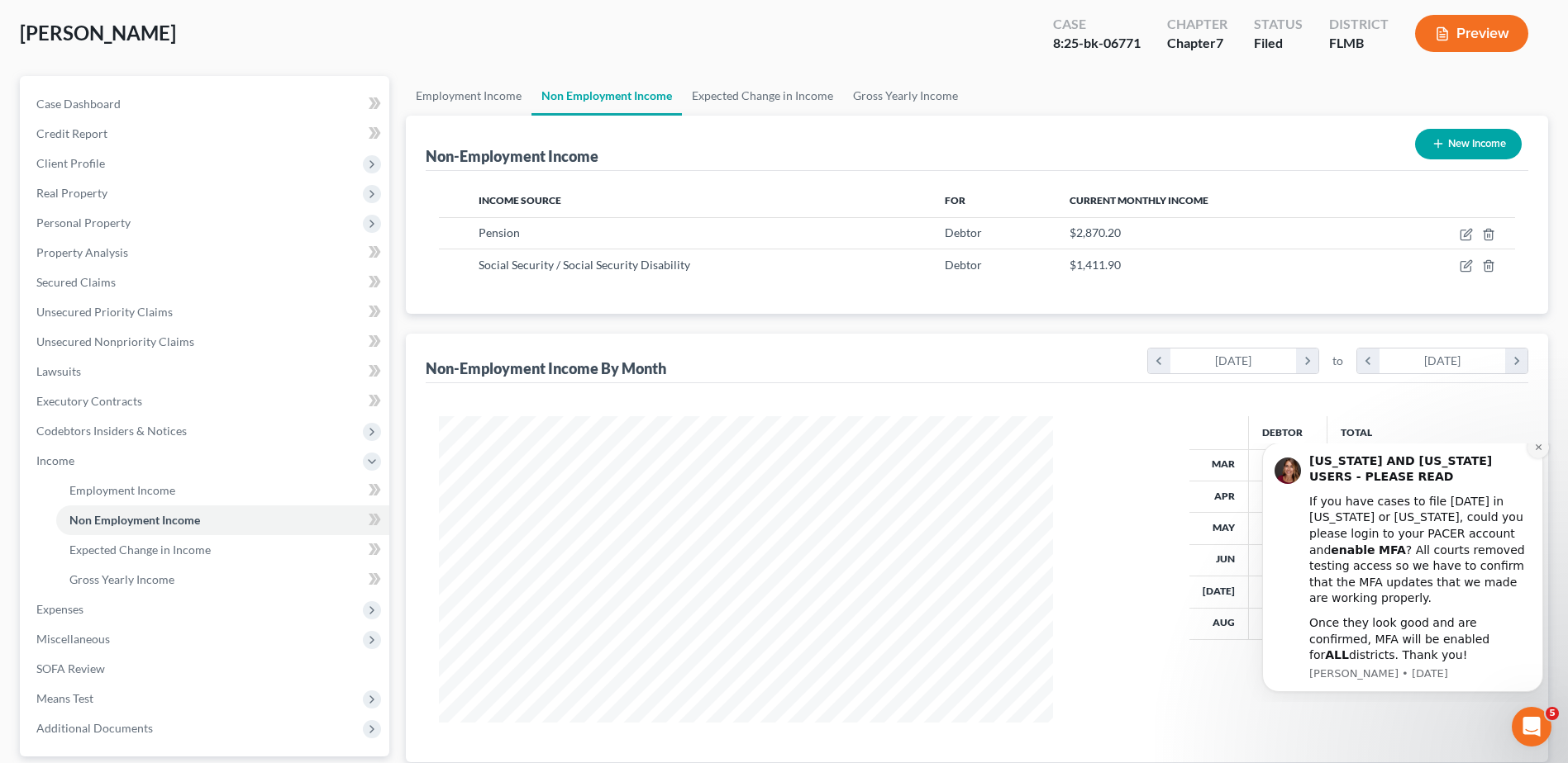
click at [1540, 452] on icon "Dismiss notification" at bounding box center [1538, 448] width 9 height 9
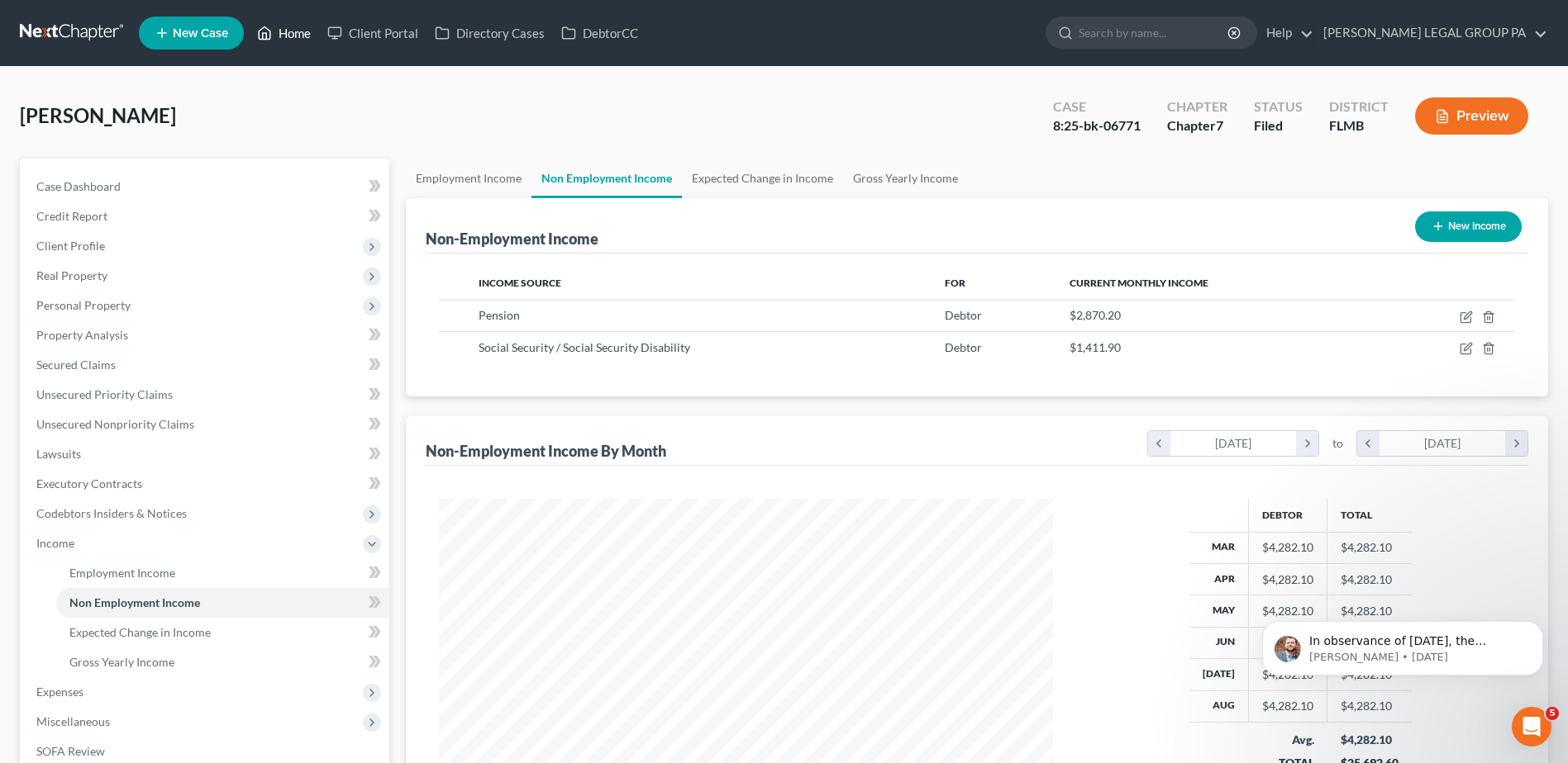
click at [290, 26] on link "Home" at bounding box center [283, 33] width 70 height 30
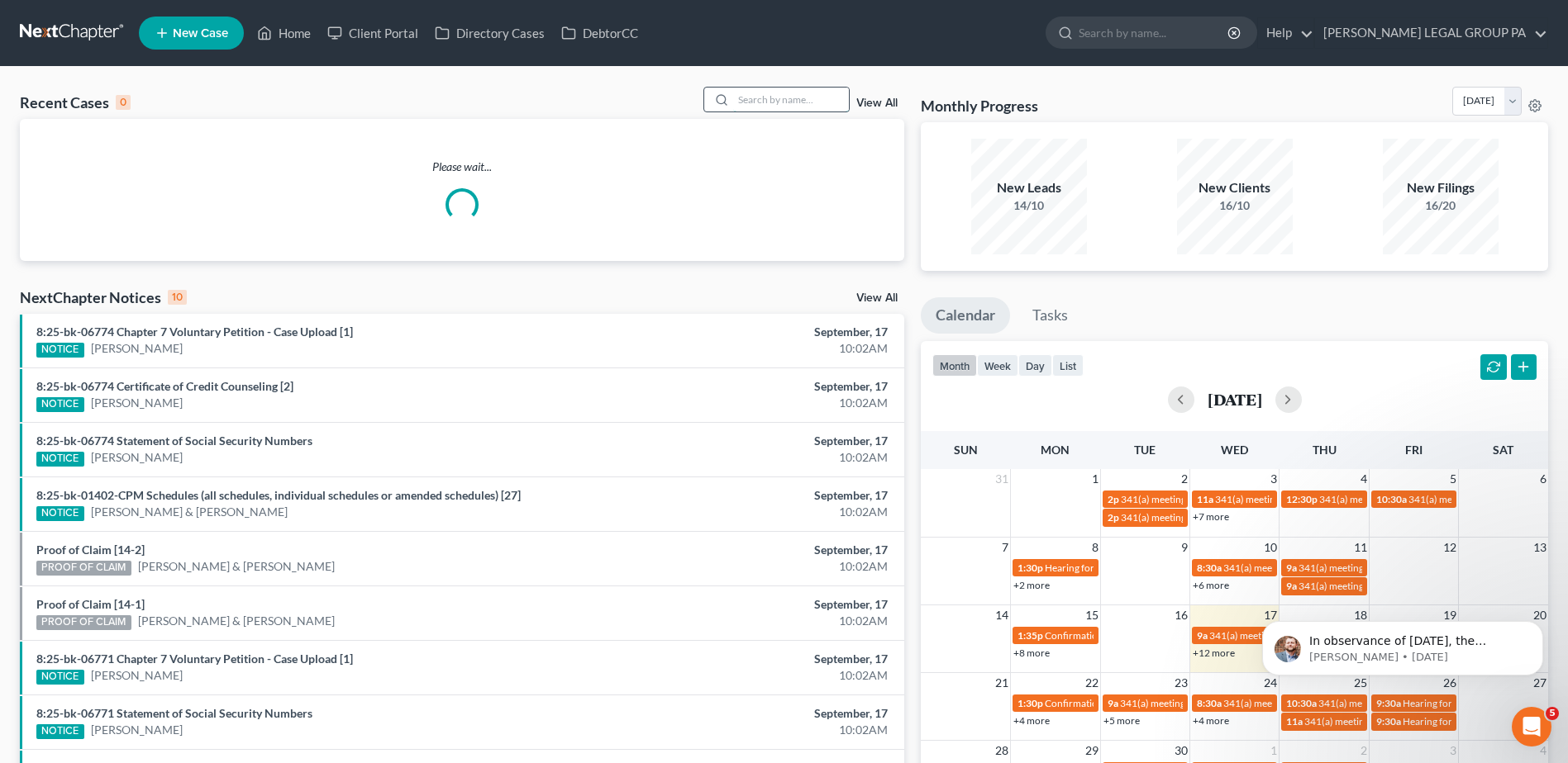
click at [774, 105] on input "search" at bounding box center [790, 99] width 115 height 24
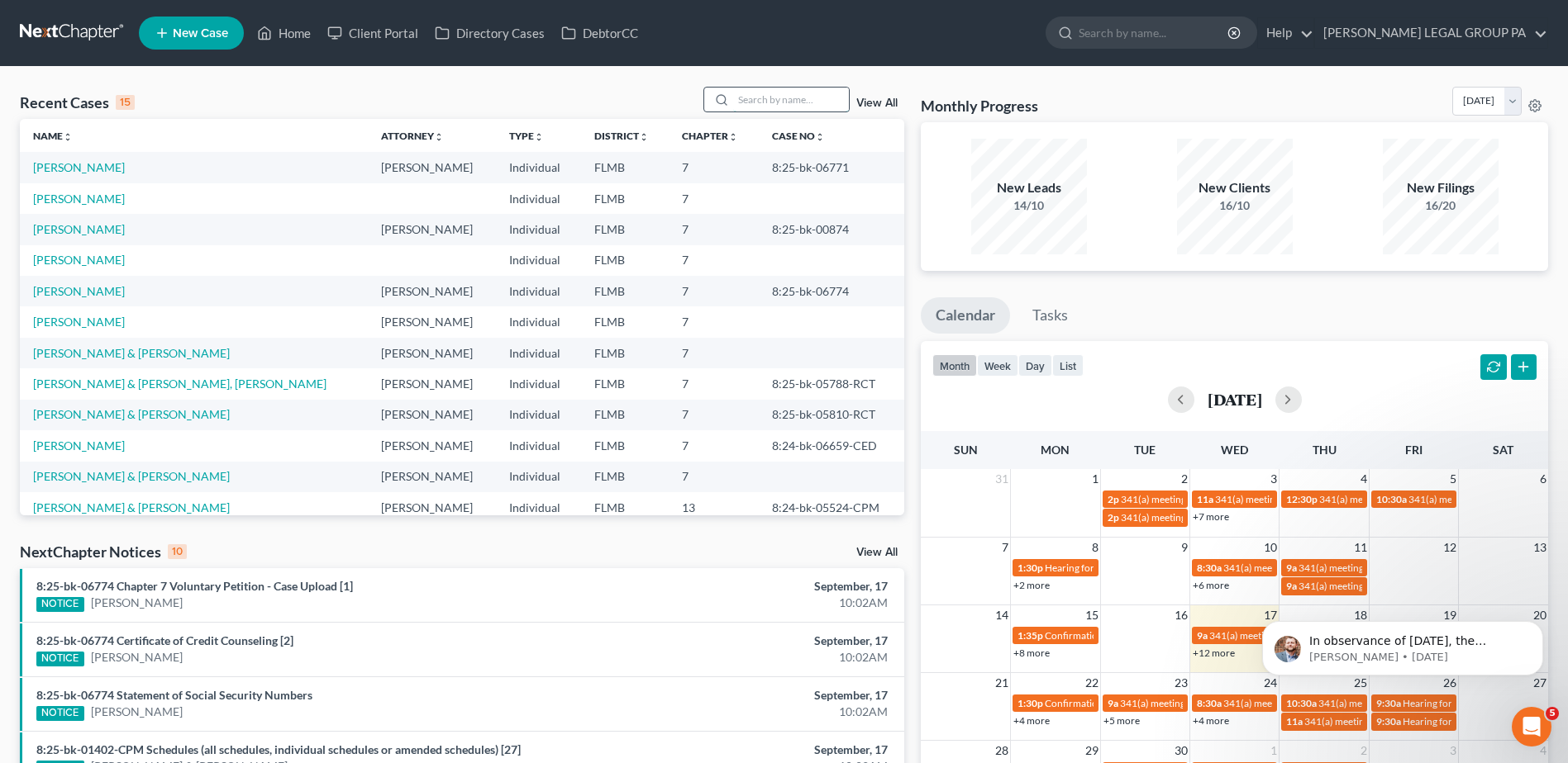
paste input "Magliocco"
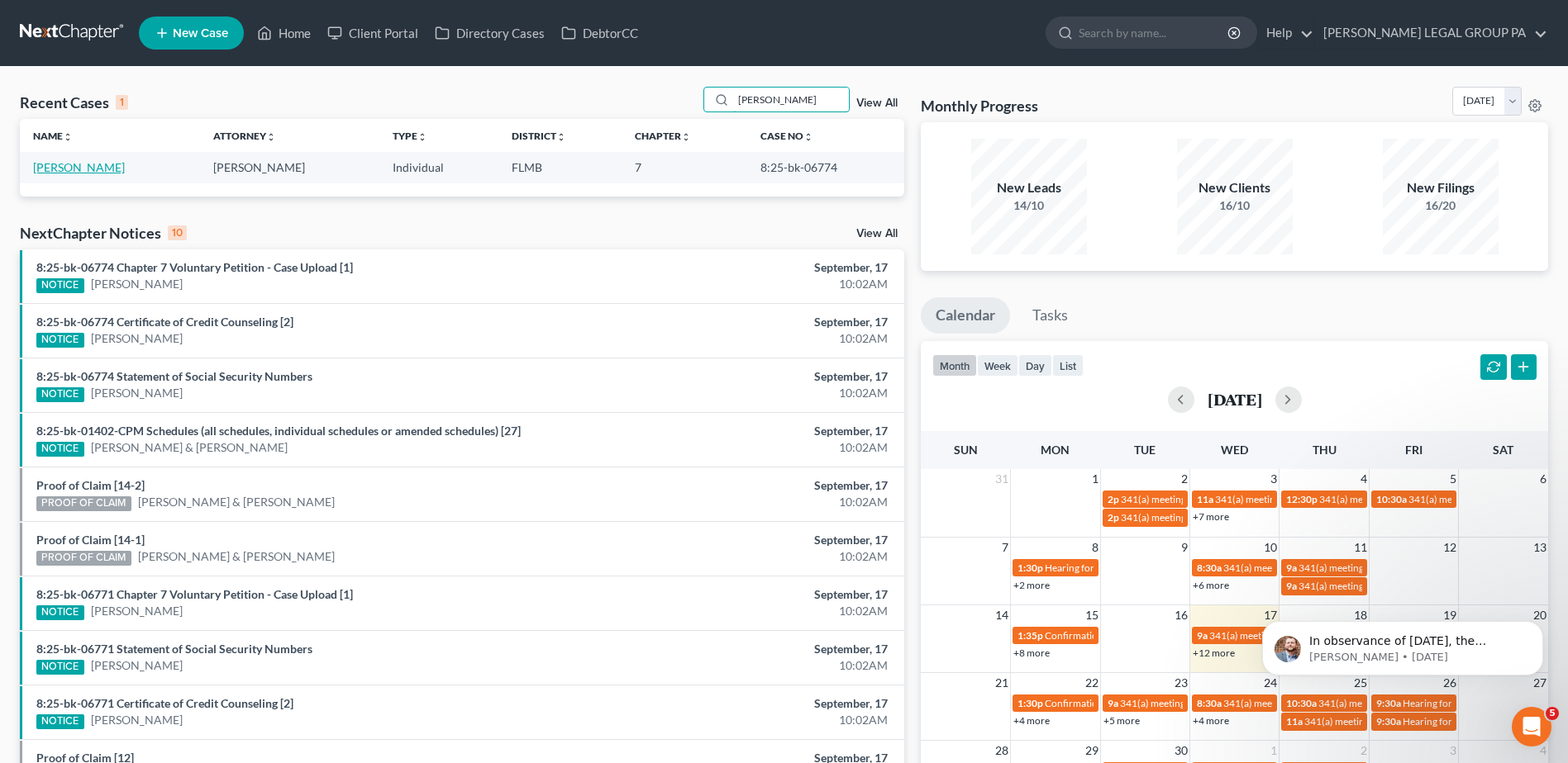
type input "Magliocca"
click at [75, 166] on link "Magliocca, Mark" at bounding box center [78, 166] width 92 height 14
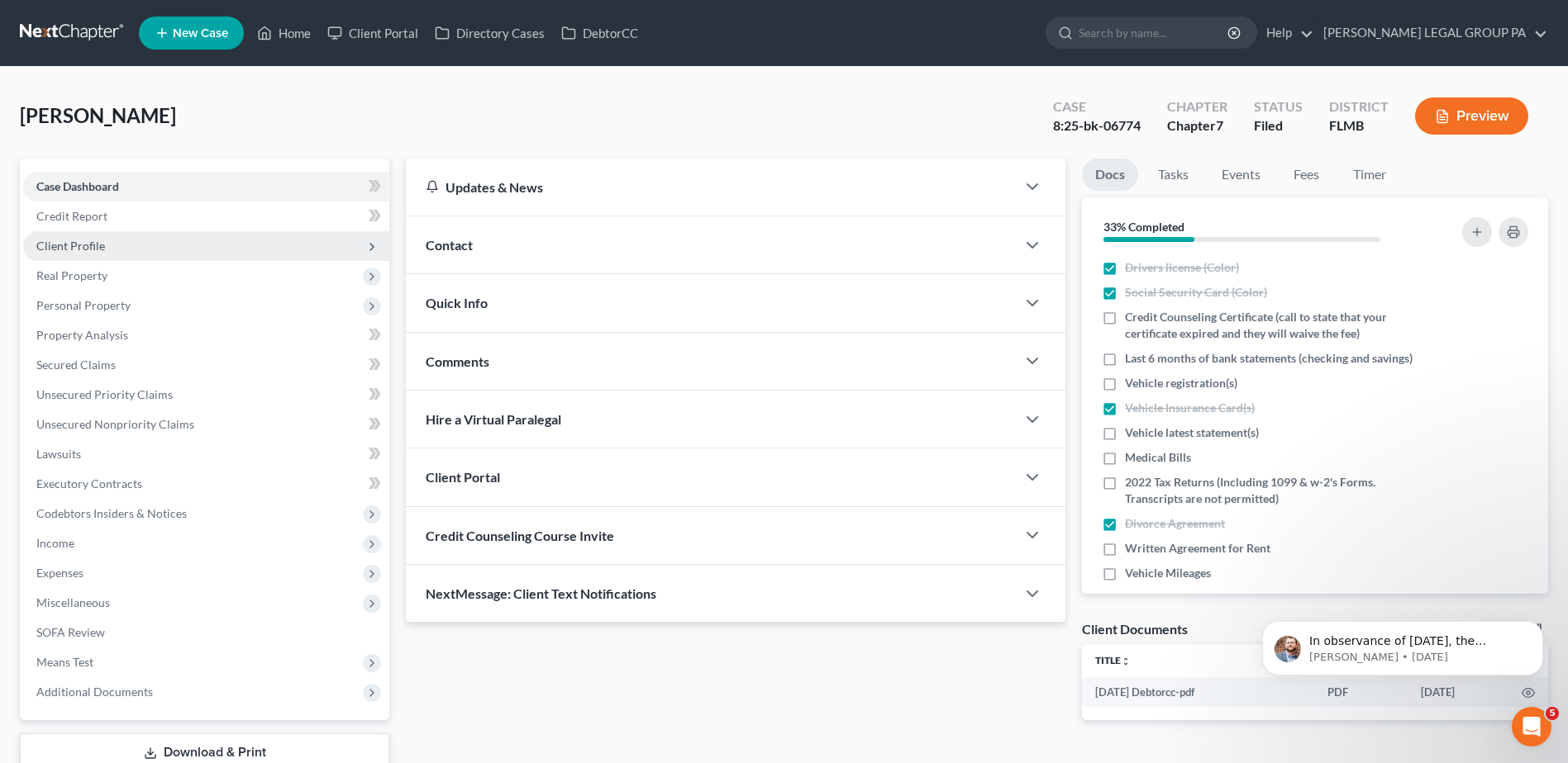
click at [75, 243] on span "Client Profile" at bounding box center [70, 245] width 68 height 14
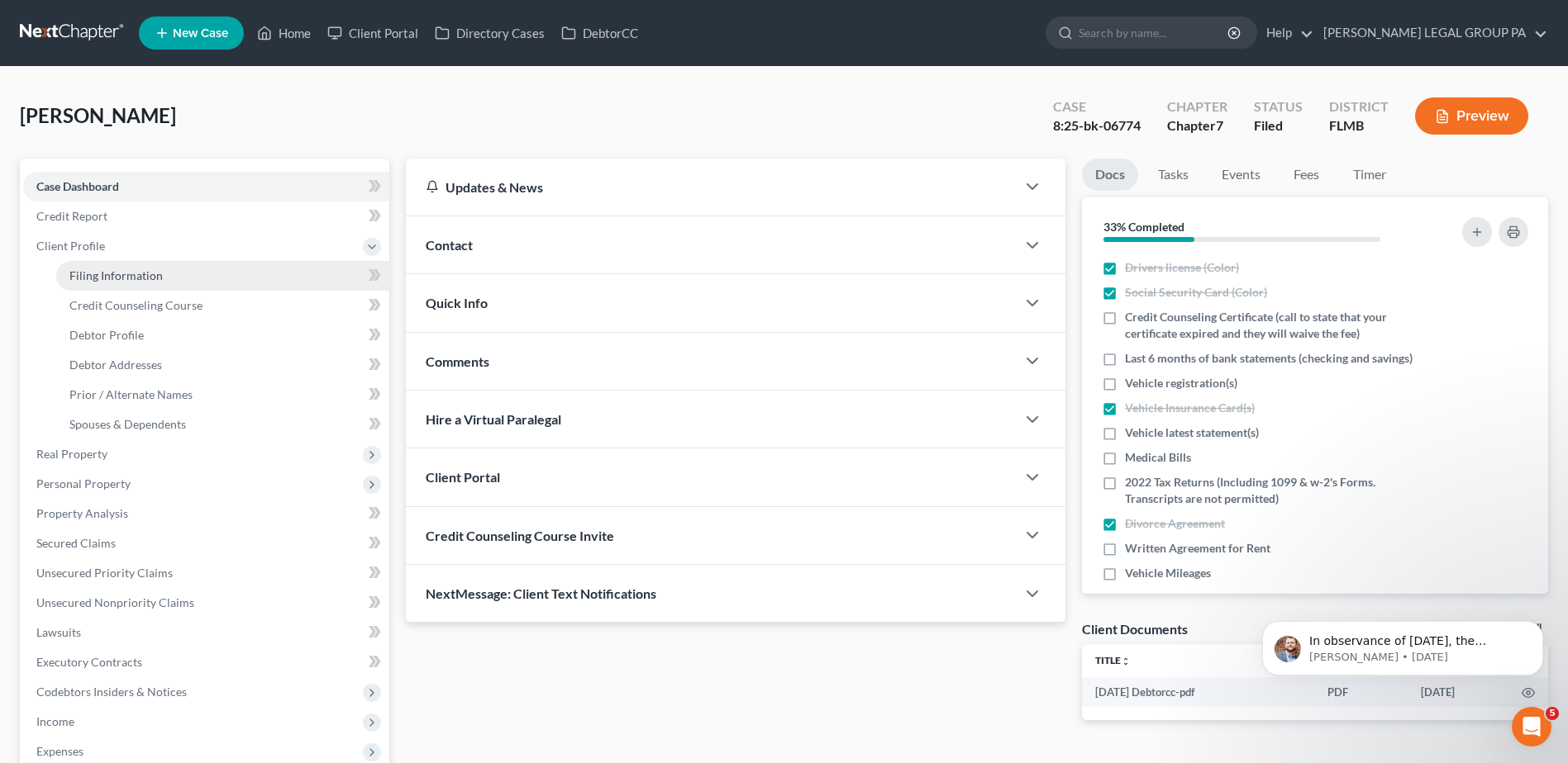
click at [130, 276] on span "Filing Information" at bounding box center [115, 275] width 94 height 14
select select "1"
select select "0"
select select "15"
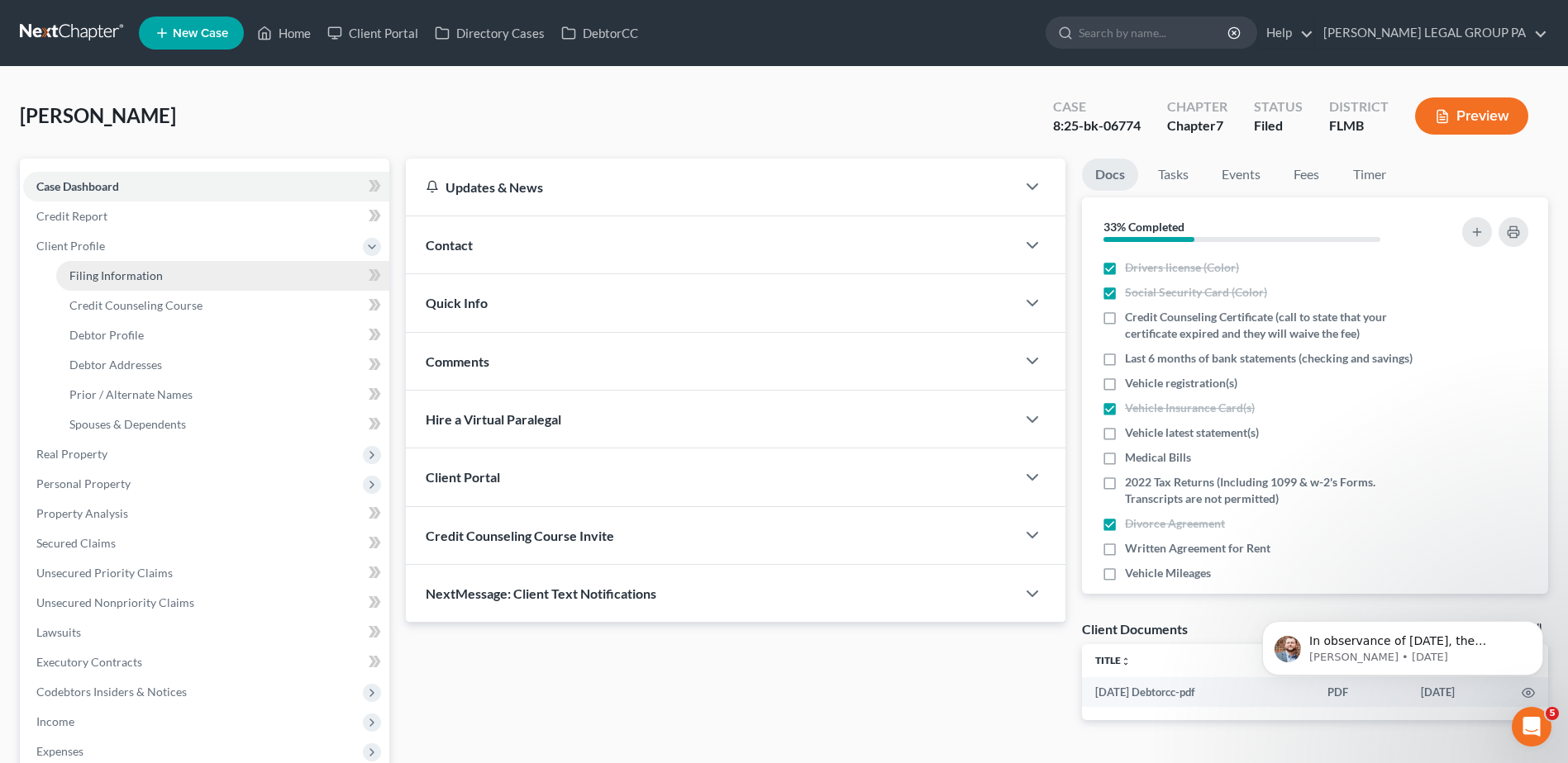
select select "0"
select select "9"
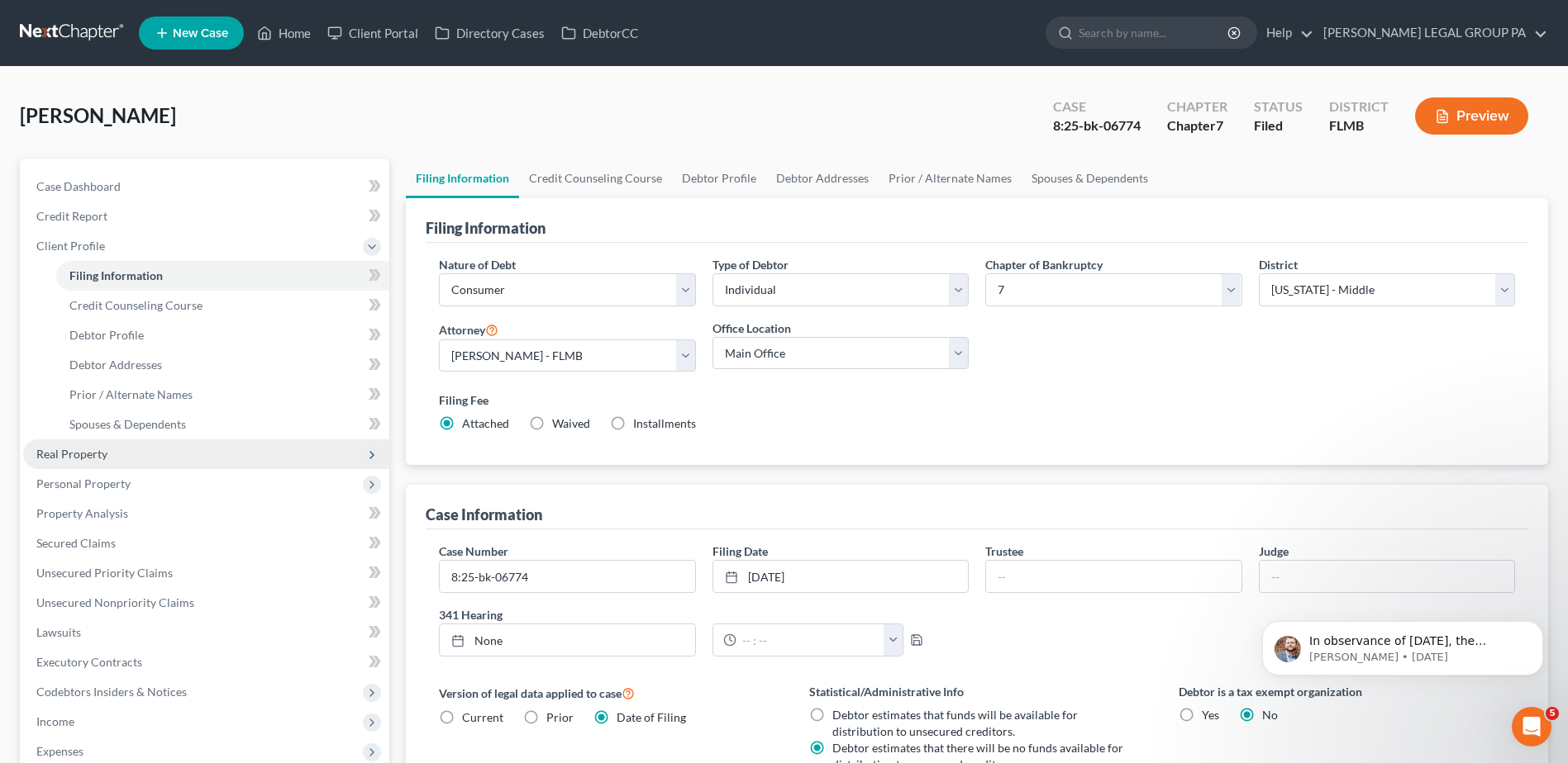
click at [46, 452] on span "Real Property" at bounding box center [72, 453] width 71 height 14
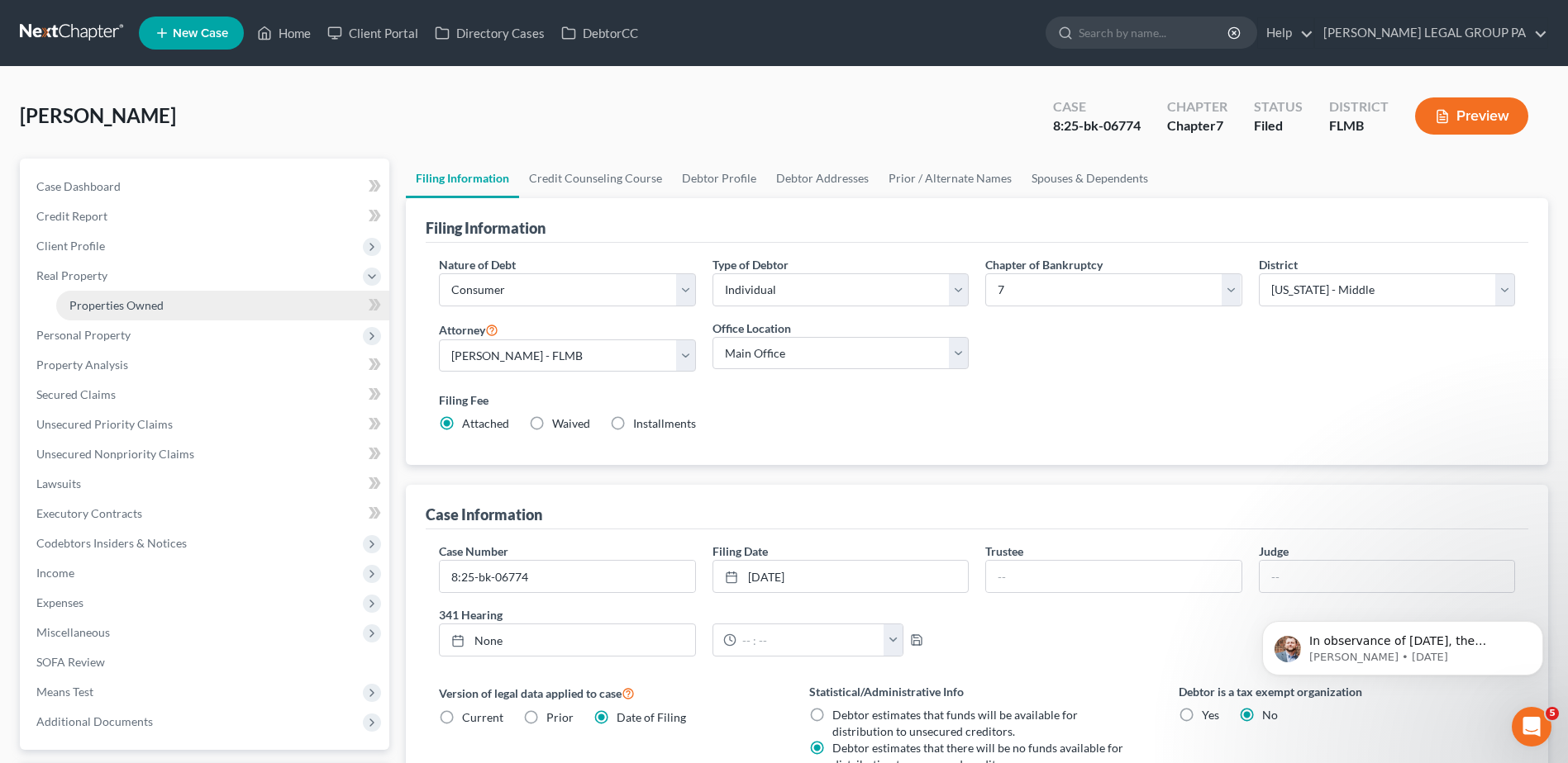
click at [78, 296] on link "Properties Owned" at bounding box center [223, 305] width 333 height 30
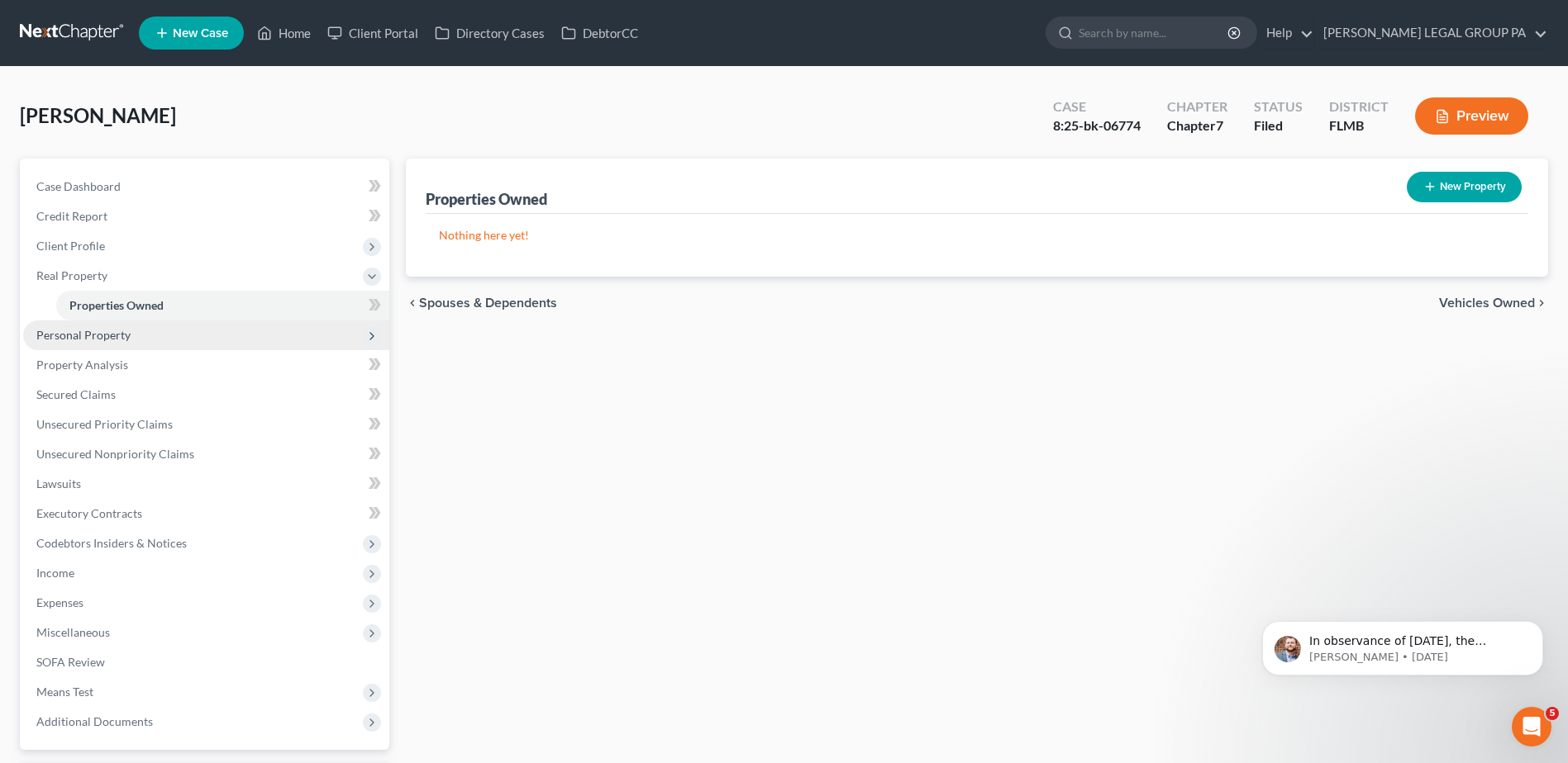
click at [46, 341] on span "Personal Property" at bounding box center [84, 334] width 94 height 14
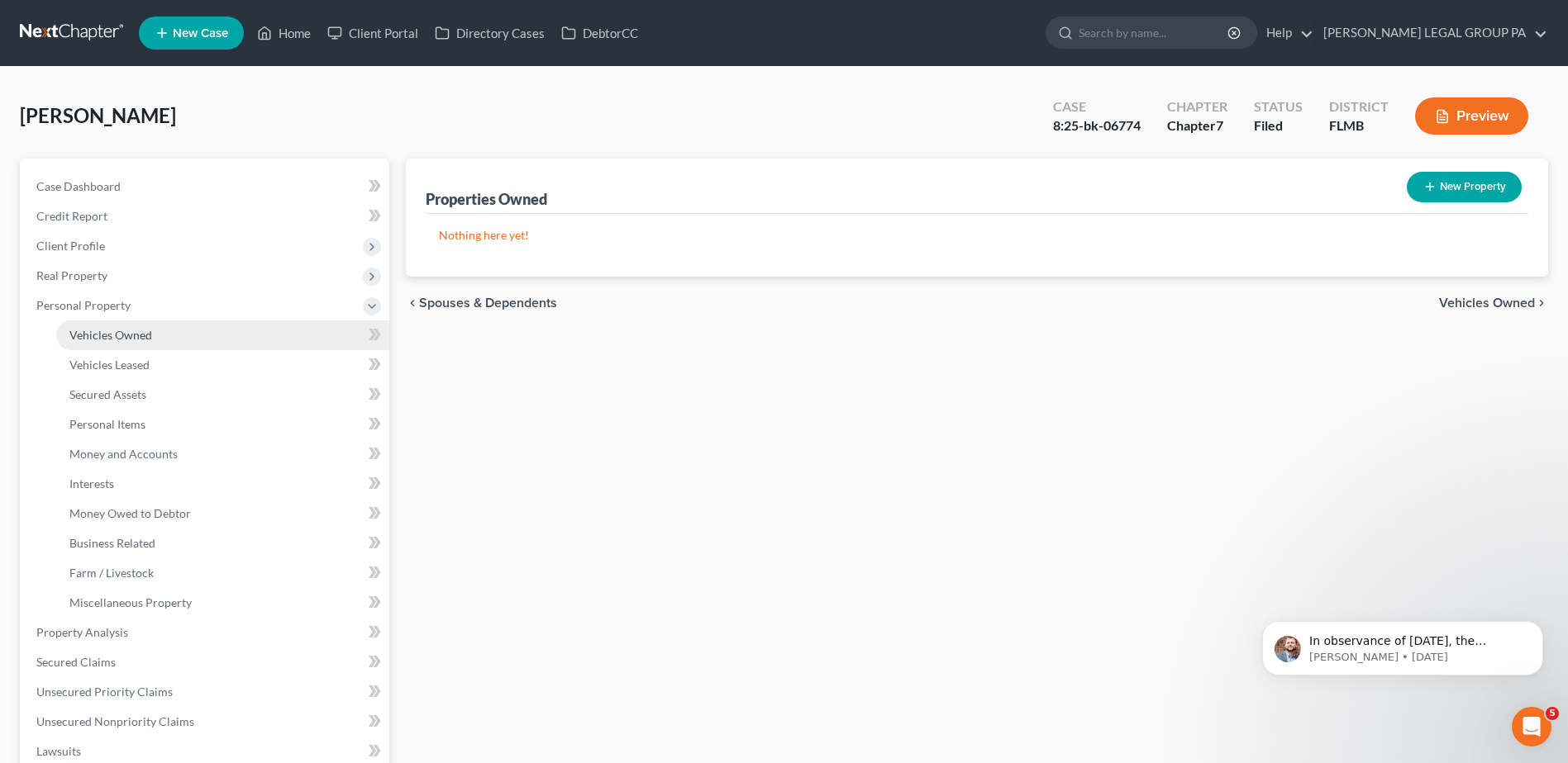
click at [87, 333] on span "Vehicles Owned" at bounding box center [110, 334] width 83 height 14
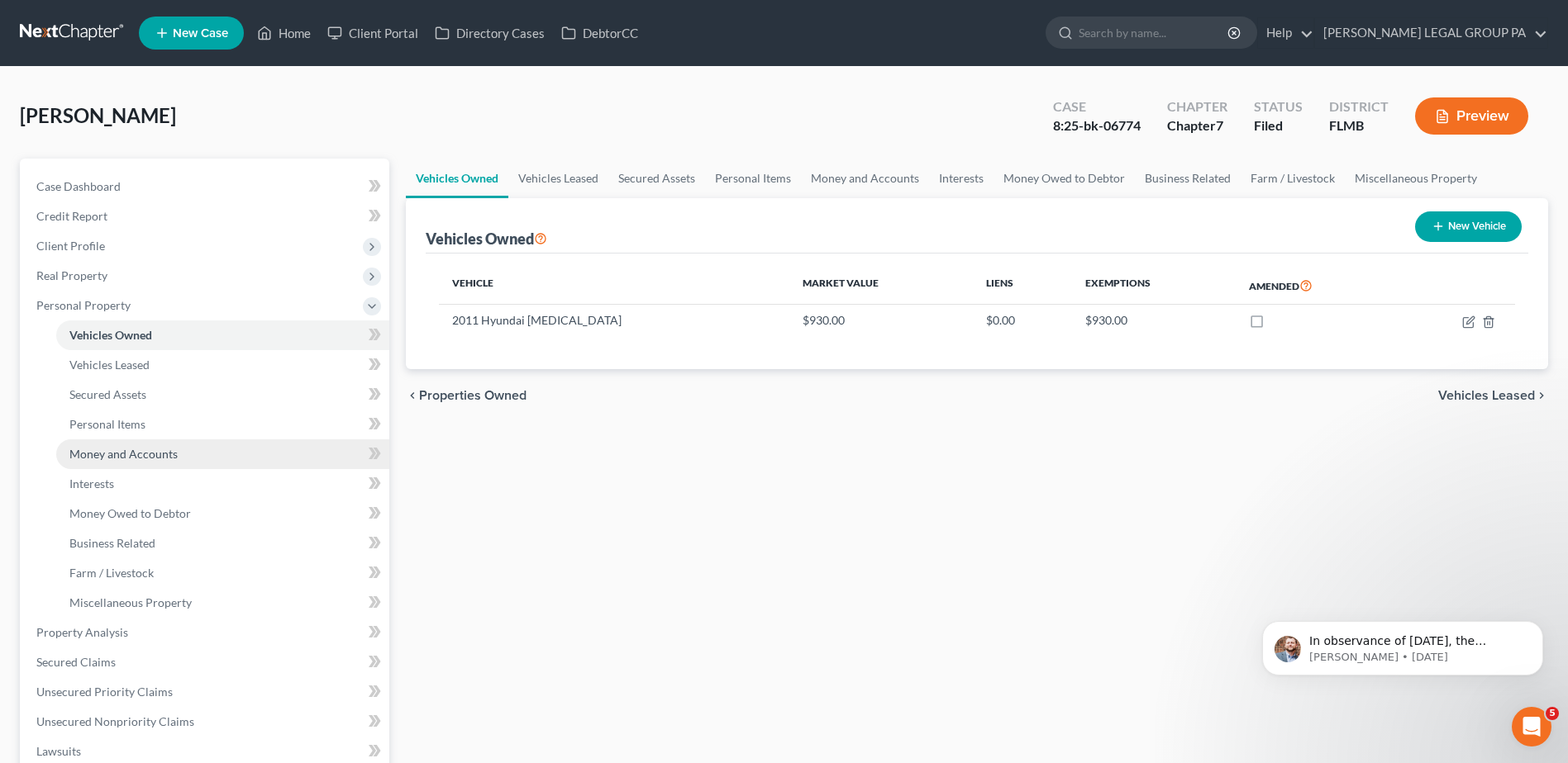
click at [110, 449] on span "Money and Accounts" at bounding box center [123, 453] width 108 height 14
